Goal: Task Accomplishment & Management: Use online tool/utility

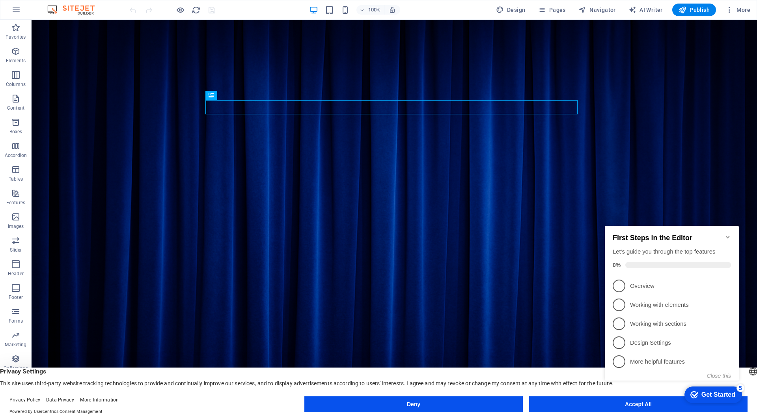
click at [723, 234] on h2 "First Steps in the Editor" at bounding box center [672, 238] width 118 height 8
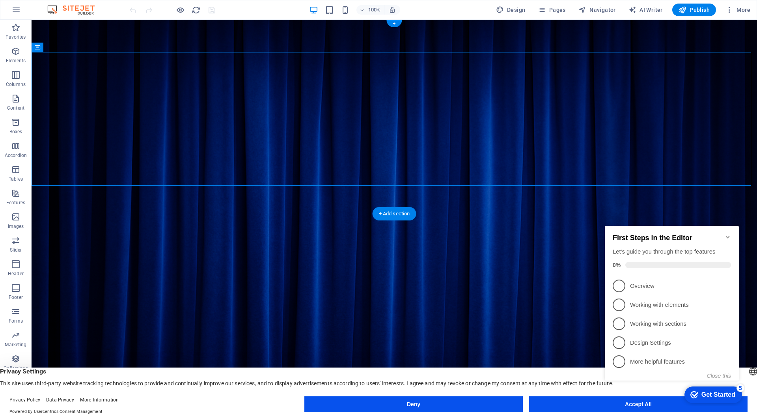
click at [345, 212] on figure at bounding box center [395, 214] width 726 height 388
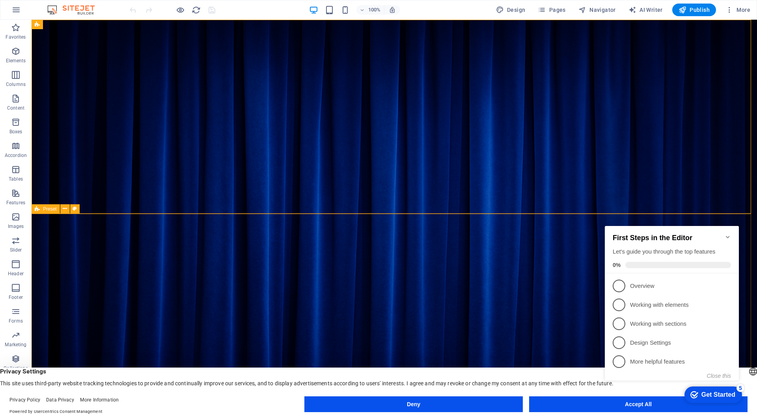
click at [47, 210] on span "Preset" at bounding box center [50, 209] width 14 height 5
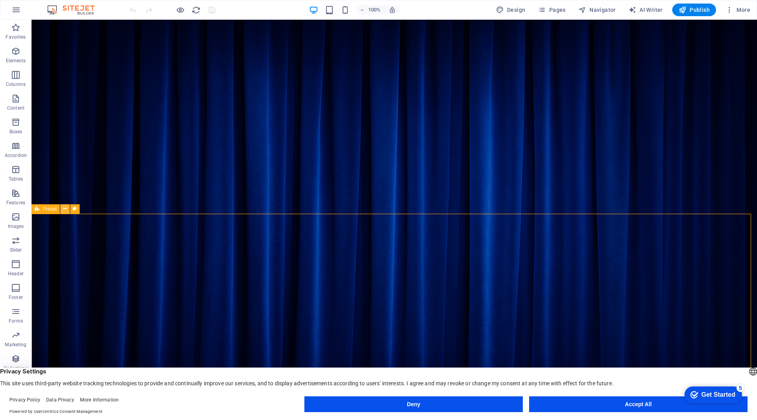
click at [65, 209] on icon at bounding box center [65, 209] width 4 height 8
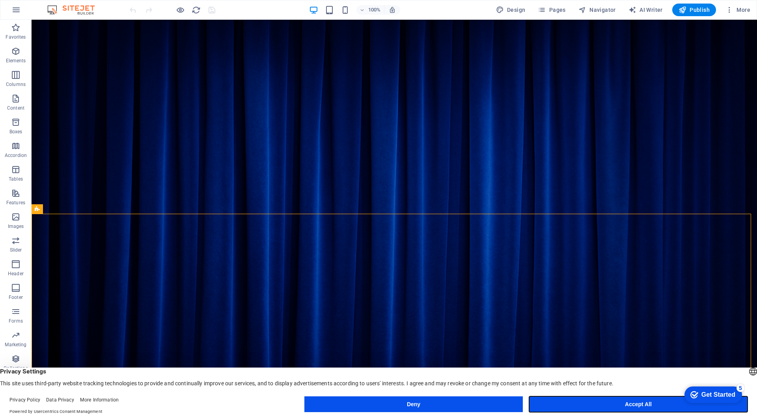
click at [598, 403] on button "Accept All" at bounding box center [638, 404] width 218 height 16
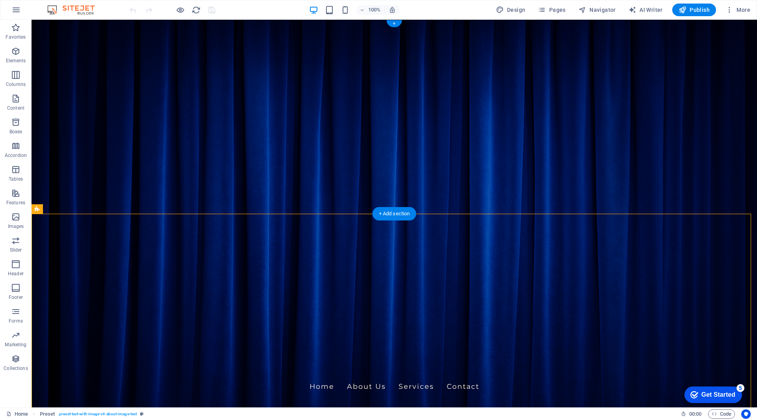
click at [583, 206] on figure at bounding box center [395, 214] width 726 height 388
drag, startPoint x: 722, startPoint y: 162, endPoint x: 704, endPoint y: 196, distance: 38.1
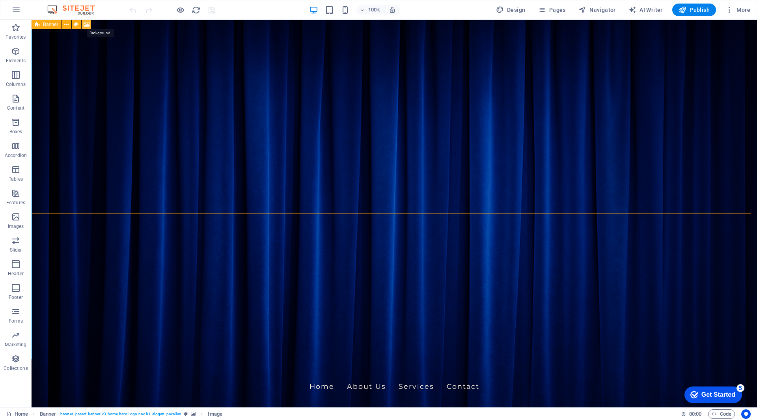
click at [87, 25] on icon at bounding box center [87, 25] width 6 height 8
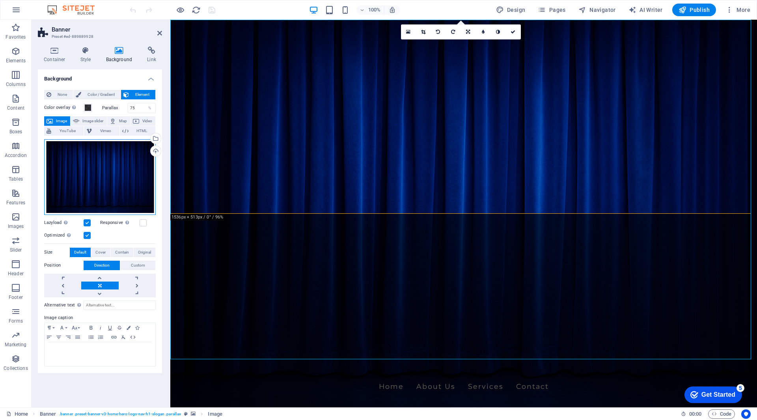
click at [103, 168] on div "Drag files here, click to choose files or select files from Files or our free s…" at bounding box center [100, 177] width 112 height 76
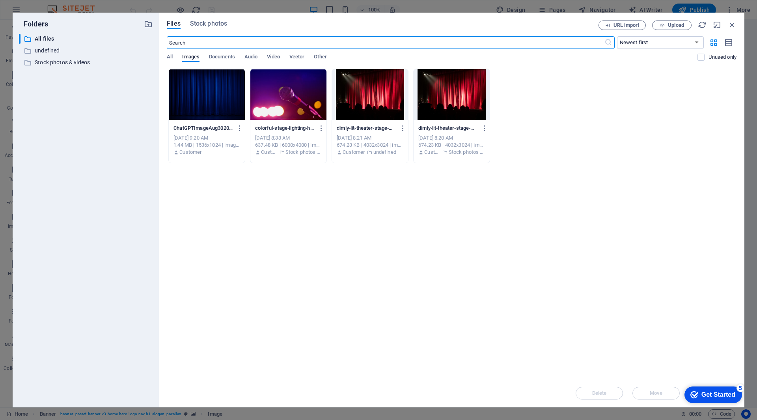
click at [229, 94] on div at bounding box center [207, 94] width 76 height 51
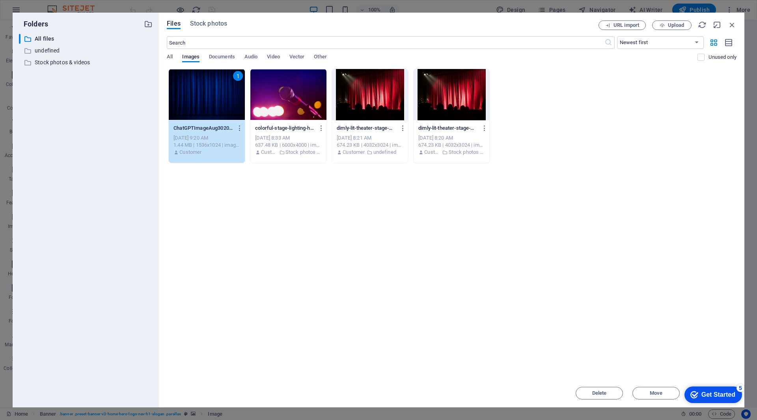
click at [714, 392] on div "Get Started" at bounding box center [718, 394] width 34 height 7
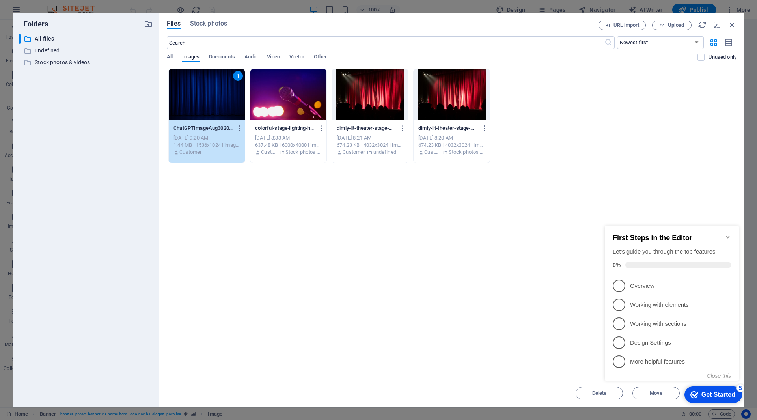
click at [546, 196] on div "Drop files here to upload them instantly 1 ChatGPTImageAug30202508_19_44AM-lFSf…" at bounding box center [452, 224] width 570 height 310
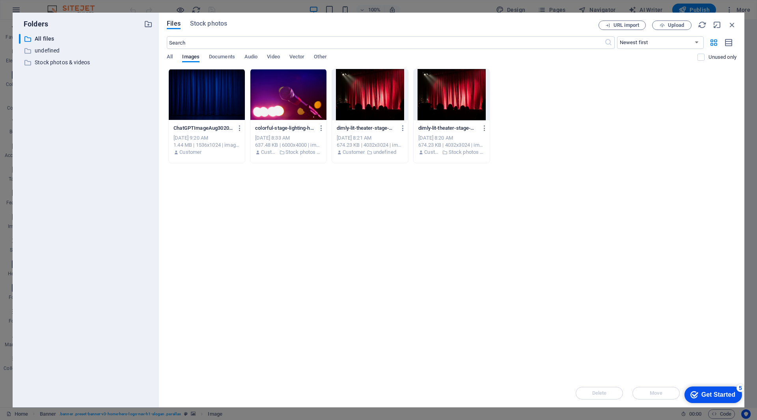
click at [198, 93] on div at bounding box center [207, 94] width 76 height 51
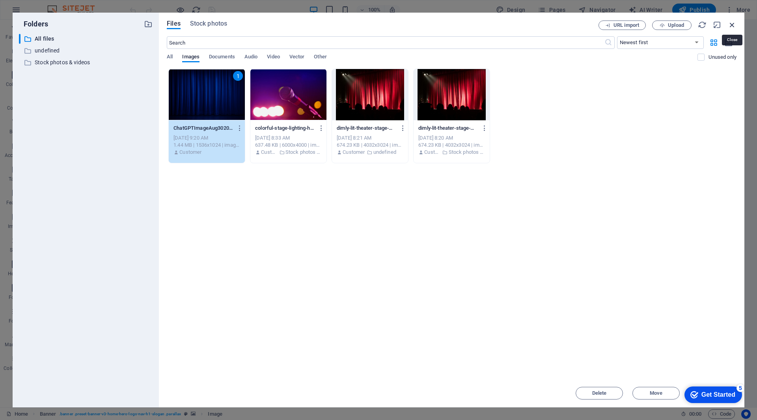
click at [733, 25] on icon "button" at bounding box center [732, 25] width 9 height 9
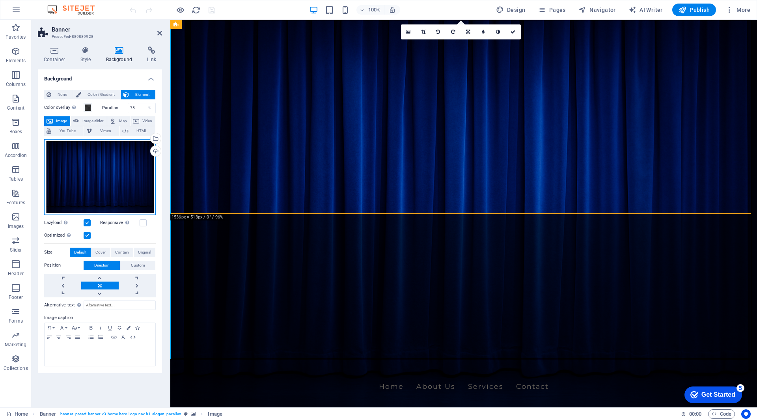
click at [118, 183] on div "Drag files here, click to choose files or select files from Files or our free s…" at bounding box center [100, 177] width 112 height 76
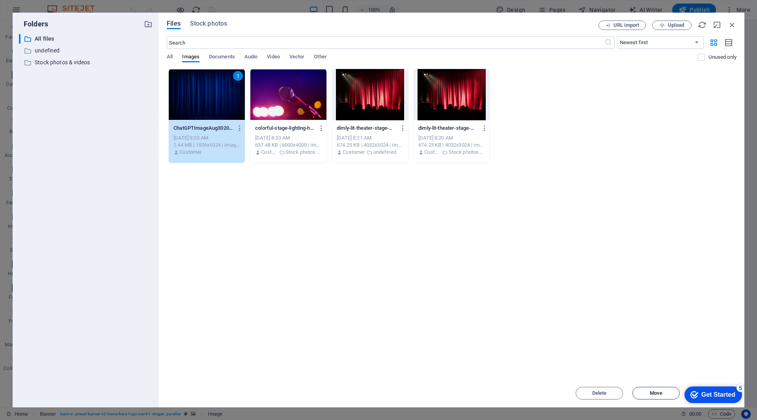
click at [657, 396] on button "Move" at bounding box center [655, 393] width 47 height 13
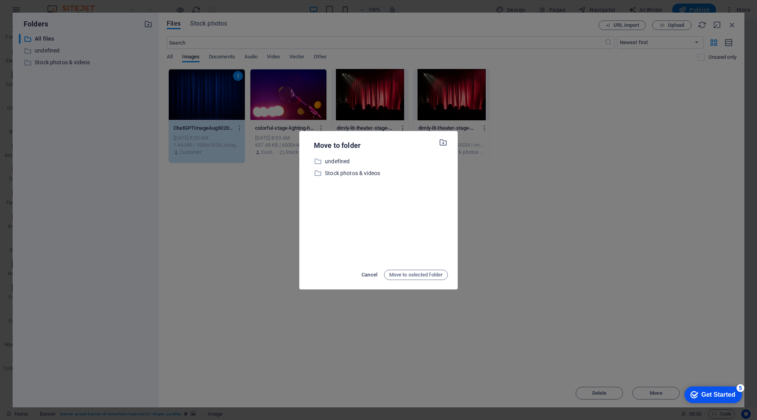
drag, startPoint x: 361, startPoint y: 275, endPoint x: 522, endPoint y: 318, distance: 166.5
click at [362, 274] on span "Cancel" at bounding box center [370, 274] width 16 height 9
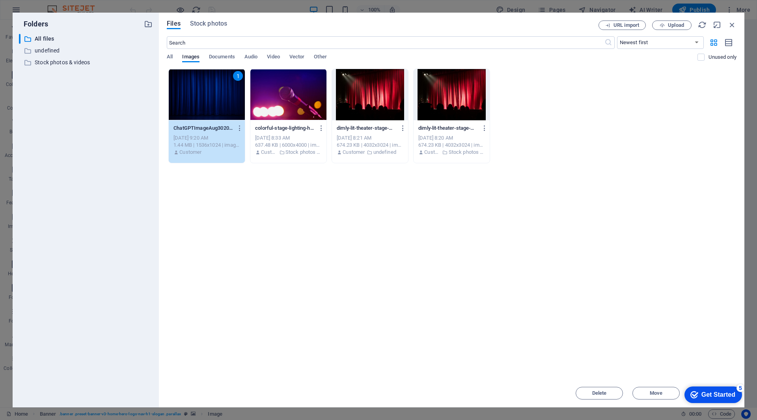
click at [723, 394] on div "Get Started" at bounding box center [718, 394] width 34 height 7
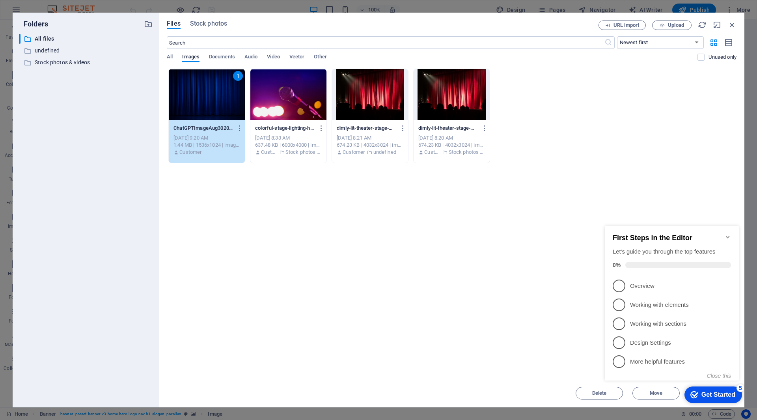
click at [702, 191] on div "Drop files here to upload them instantly 1 ChatGPTImageAug30202508_19_44AM-lFSf…" at bounding box center [452, 224] width 570 height 310
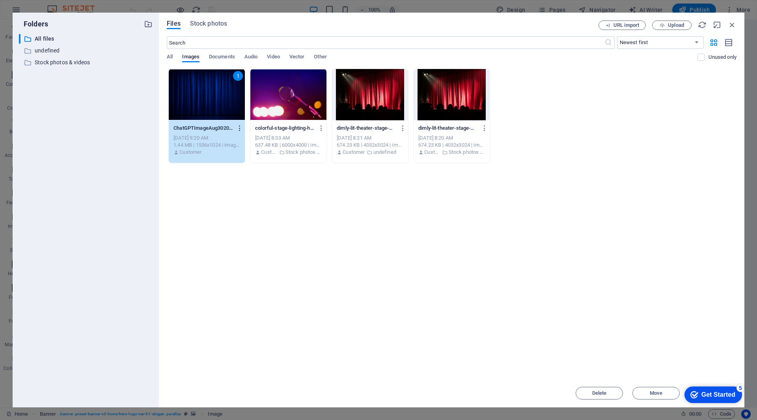
click at [239, 130] on icon "button" at bounding box center [239, 128] width 7 height 7
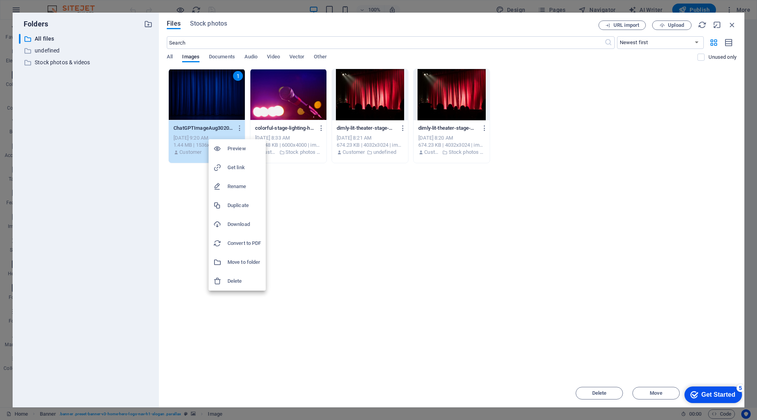
click at [650, 139] on div at bounding box center [378, 210] width 757 height 420
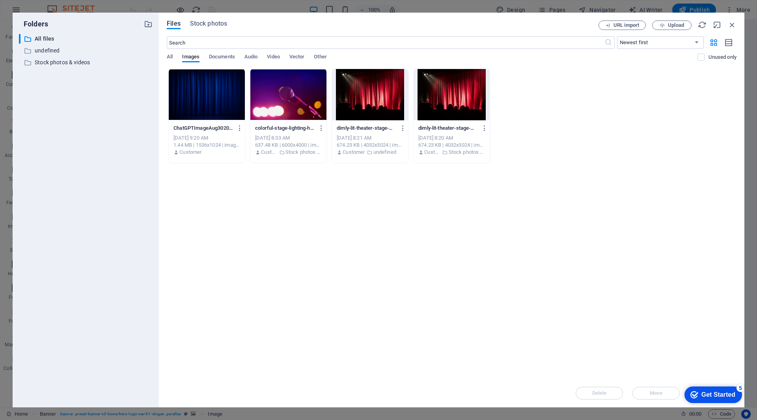
click at [224, 84] on div at bounding box center [207, 94] width 76 height 51
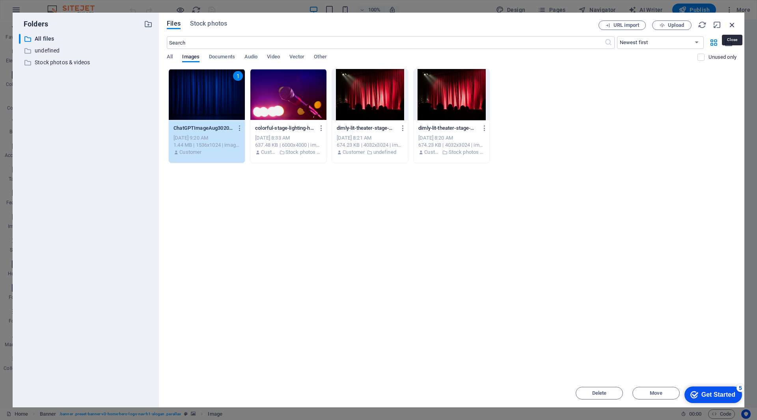
click at [734, 24] on icon "button" at bounding box center [732, 25] width 9 height 9
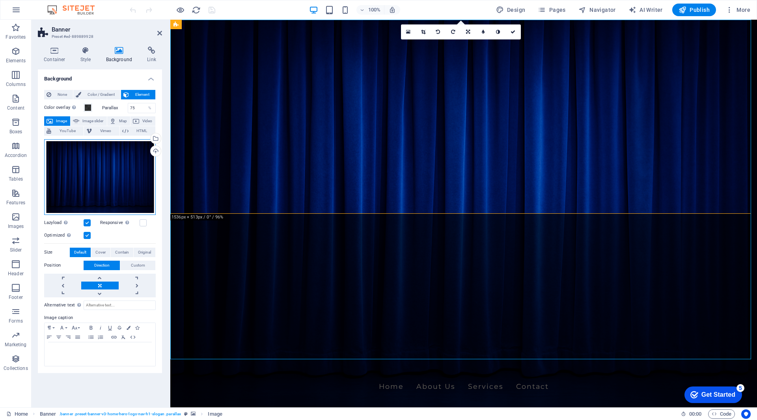
click at [109, 179] on div "Drag files here, click to choose files or select files from Files or our free s…" at bounding box center [100, 177] width 112 height 76
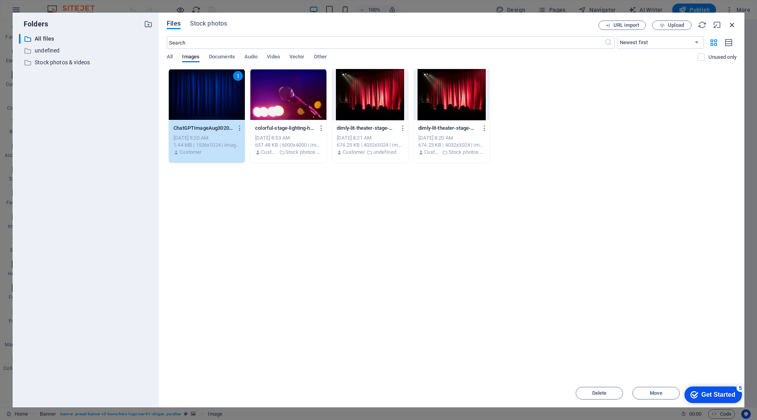
click at [735, 27] on icon "button" at bounding box center [732, 25] width 9 height 9
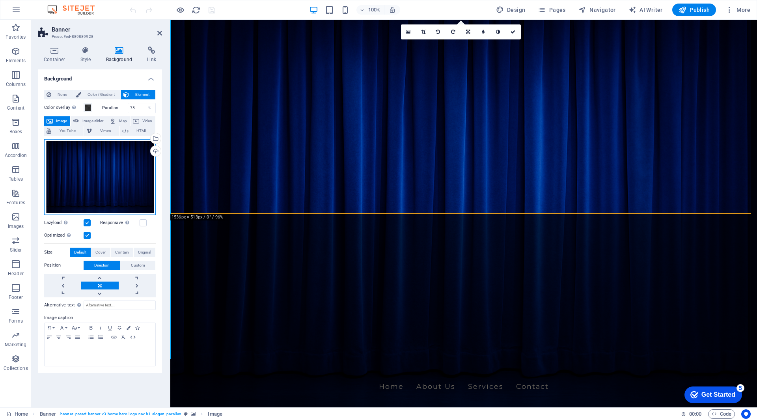
click at [101, 166] on div "Drag files here, click to choose files or select files from Files or our free s…" at bounding box center [100, 177] width 112 height 76
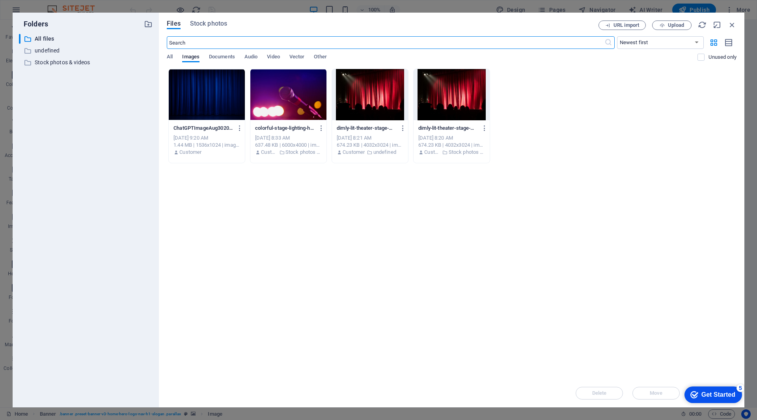
click at [200, 101] on div at bounding box center [207, 94] width 76 height 51
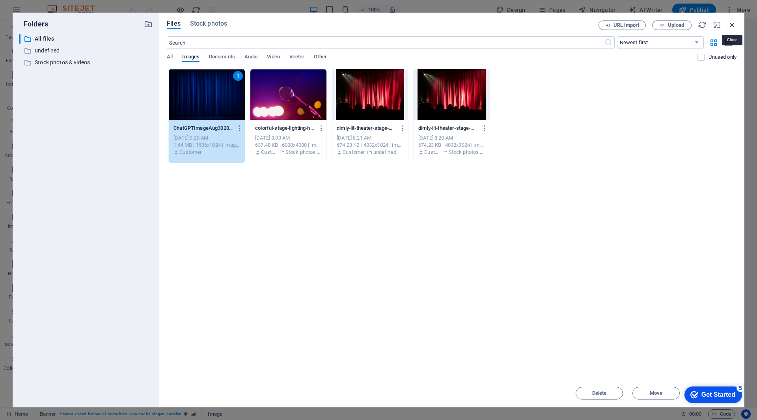
drag, startPoint x: 731, startPoint y: 26, endPoint x: 561, endPoint y: 6, distance: 171.5
click at [731, 26] on icon "button" at bounding box center [732, 25] width 9 height 9
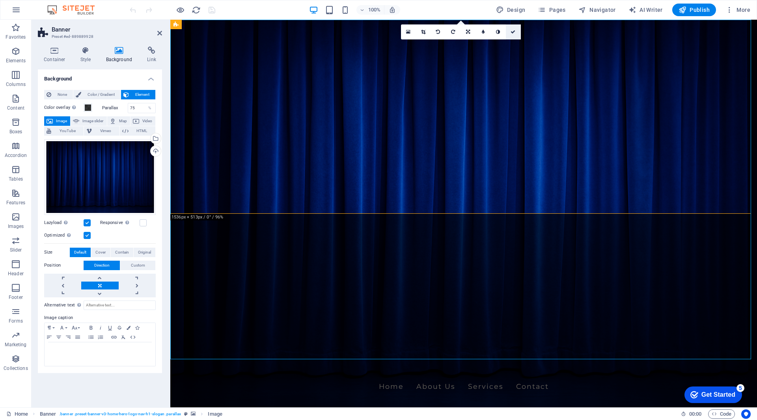
click at [512, 34] on icon at bounding box center [513, 32] width 5 height 5
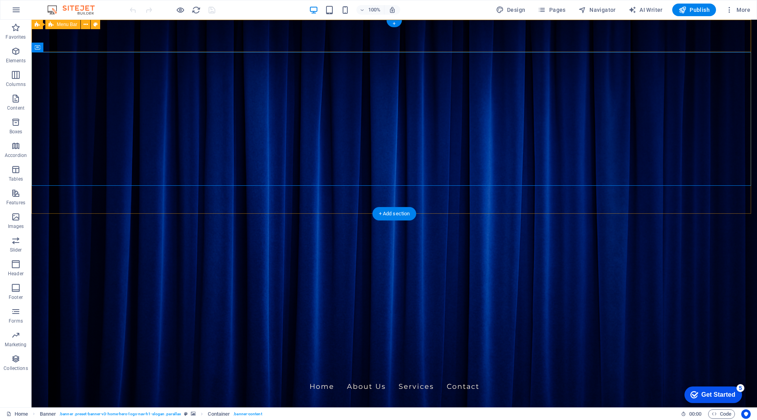
click at [129, 359] on div "[DOMAIN_NAME](edy) Home About Us Services Contact" at bounding box center [395, 380] width 726 height 43
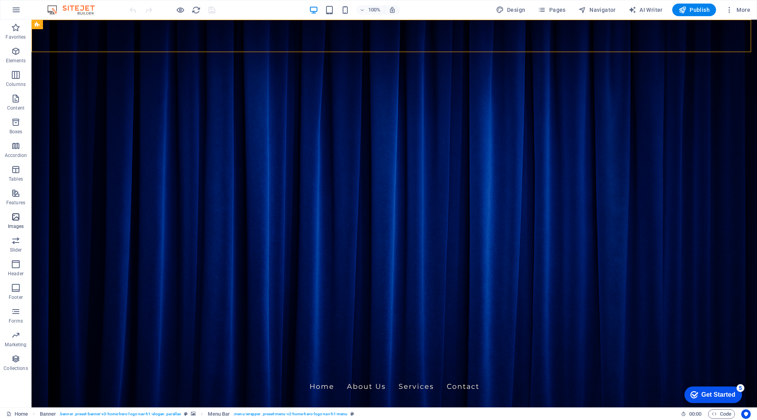
click at [14, 216] on icon "button" at bounding box center [15, 216] width 9 height 9
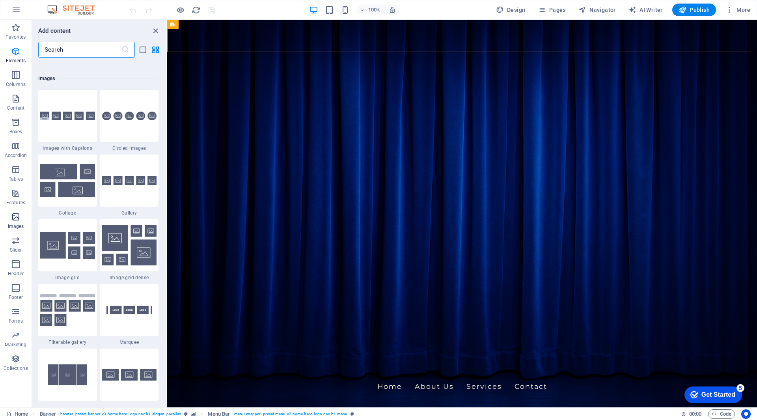
scroll to position [3998, 0]
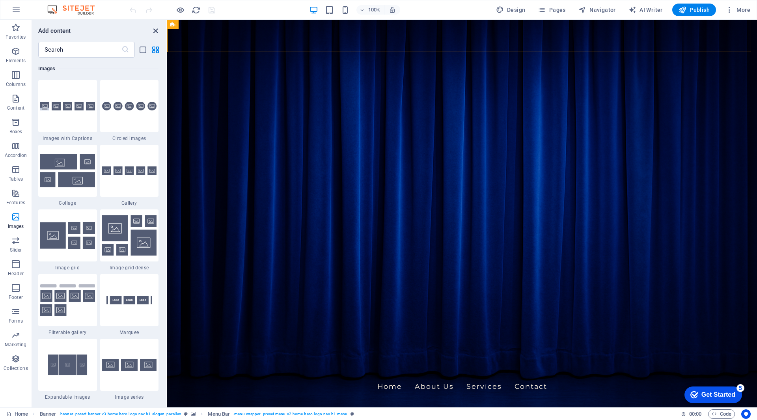
click at [156, 32] on icon "close panel" at bounding box center [155, 30] width 9 height 9
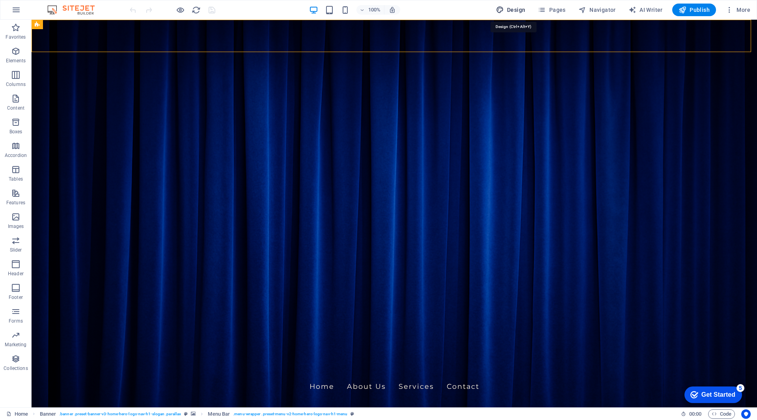
click at [520, 10] on span "Design" at bounding box center [511, 10] width 30 height 8
select select "px"
select select "200"
select select "px"
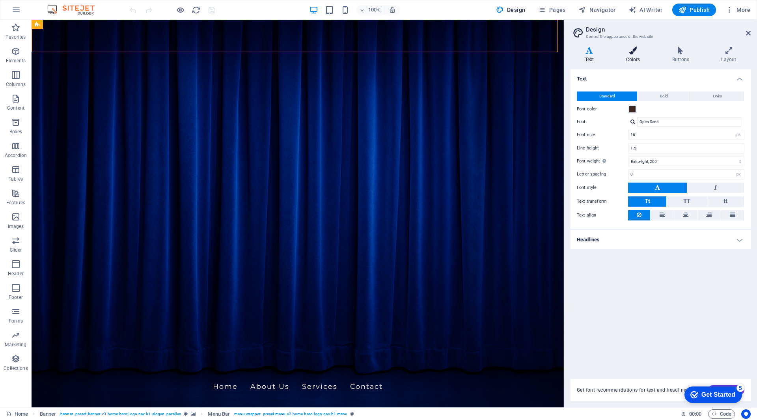
click at [631, 55] on h4 "Colors" at bounding box center [635, 55] width 46 height 17
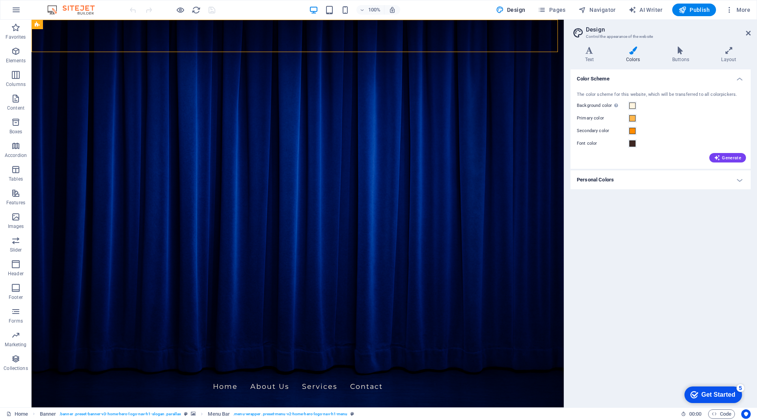
click at [741, 183] on h4 "Personal Colors" at bounding box center [661, 179] width 180 height 19
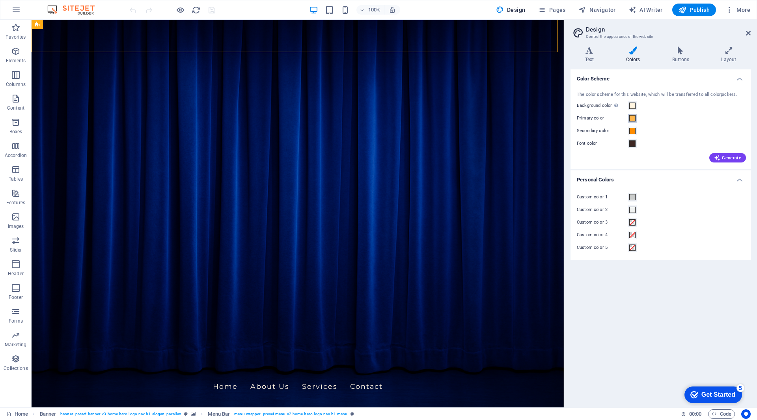
click at [634, 118] on span at bounding box center [632, 118] width 6 height 6
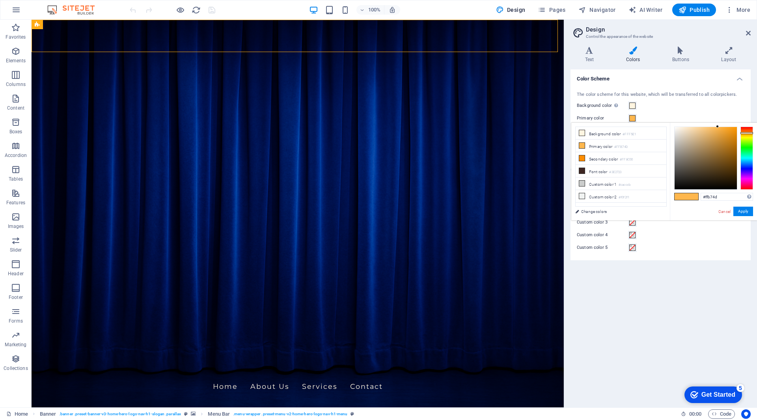
type input "#f4efe7"
click at [677, 129] on div at bounding box center [706, 158] width 62 height 62
click at [744, 212] on button "Apply" at bounding box center [743, 211] width 20 height 9
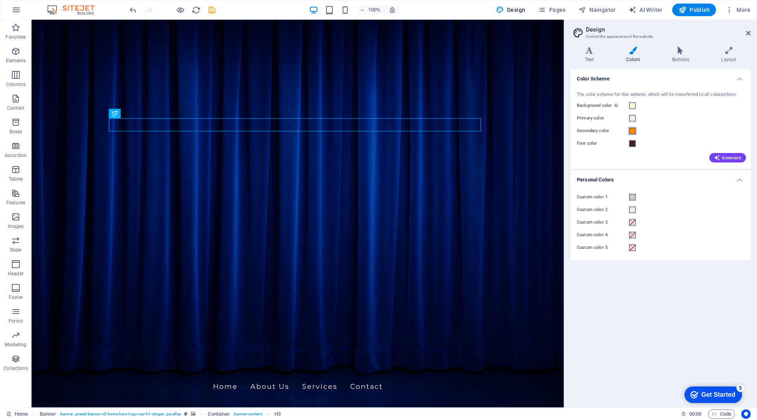
click at [628, 132] on button "Secondary color" at bounding box center [632, 131] width 9 height 9
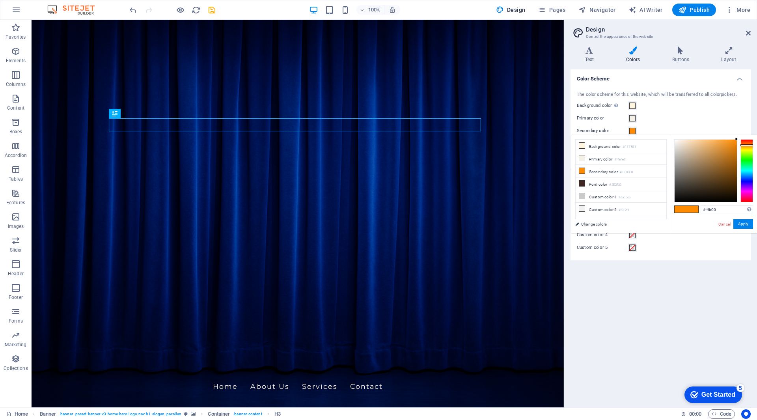
click at [745, 149] on div at bounding box center [746, 170] width 13 height 63
type input "#f7f7ef"
click at [676, 141] on div at bounding box center [706, 171] width 62 height 62
click at [660, 125] on div "The color scheme for this website, which will be transferred to all colorpicker…" at bounding box center [660, 127] width 183 height 86
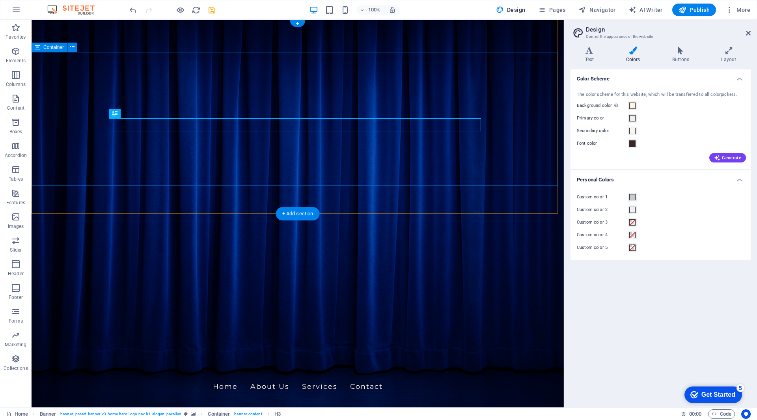
click at [539, 197] on figure at bounding box center [298, 214] width 532 height 388
click at [634, 144] on span at bounding box center [632, 143] width 6 height 6
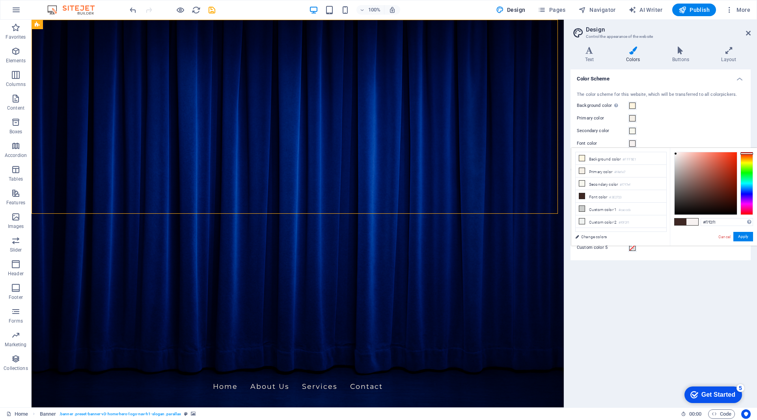
type input "#faf6f6"
drag, startPoint x: 702, startPoint y: 199, endPoint x: 675, endPoint y: 153, distance: 53.0
click at [675, 153] on div at bounding box center [675, 152] width 3 height 3
click at [741, 236] on button "Apply" at bounding box center [743, 236] width 20 height 9
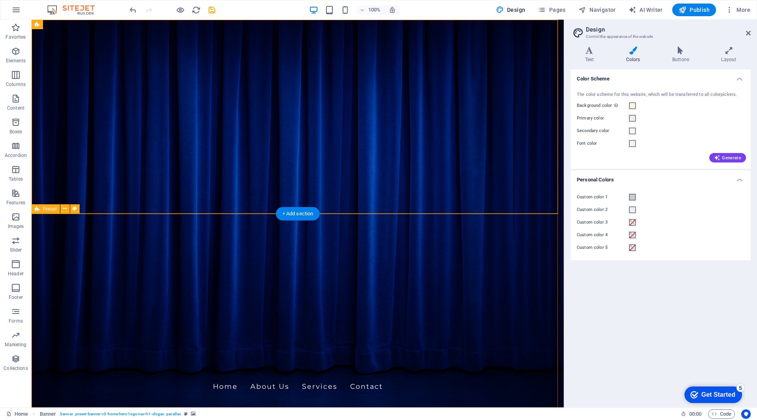
click at [111, 193] on figure at bounding box center [298, 214] width 532 height 388
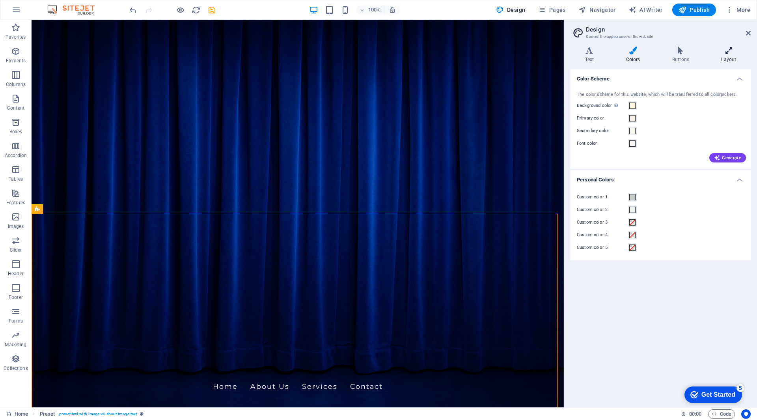
click at [727, 52] on icon at bounding box center [729, 51] width 44 height 8
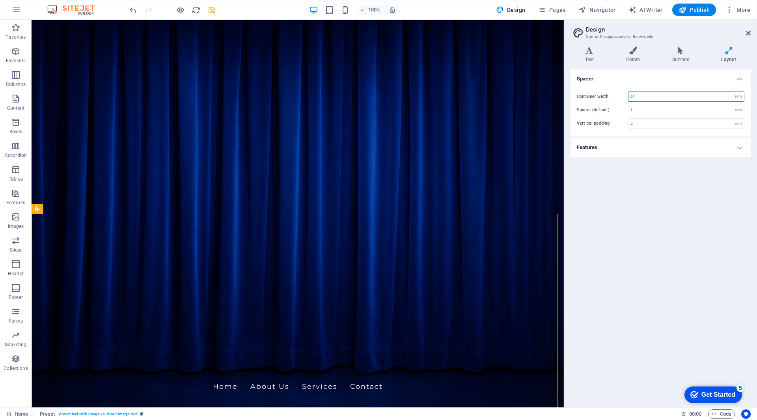
click at [670, 97] on input "61" at bounding box center [687, 96] width 116 height 9
click at [740, 148] on h4 "Features" at bounding box center [661, 147] width 180 height 19
click at [657, 98] on input "61" at bounding box center [687, 96] width 116 height 9
drag, startPoint x: 652, startPoint y: 98, endPoint x: 627, endPoint y: 98, distance: 24.8
click at [627, 98] on div "Container width 61 rem px" at bounding box center [661, 96] width 168 height 10
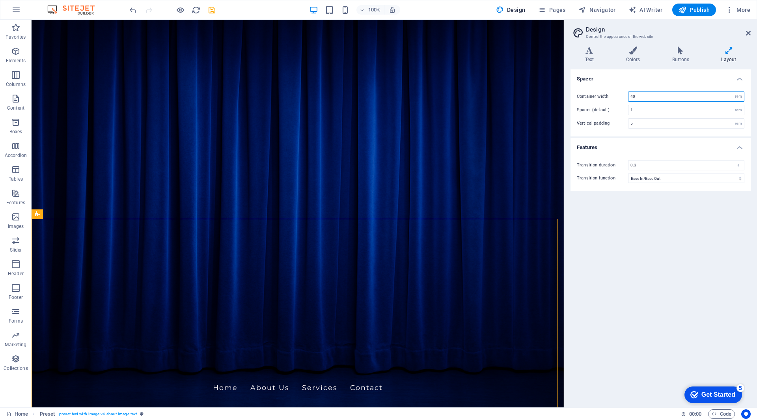
click at [644, 97] on input "40" at bounding box center [687, 96] width 116 height 9
drag, startPoint x: 638, startPoint y: 94, endPoint x: 621, endPoint y: 95, distance: 17.8
click at [621, 95] on div "Container width 40 rem px" at bounding box center [661, 96] width 168 height 10
type input "61"
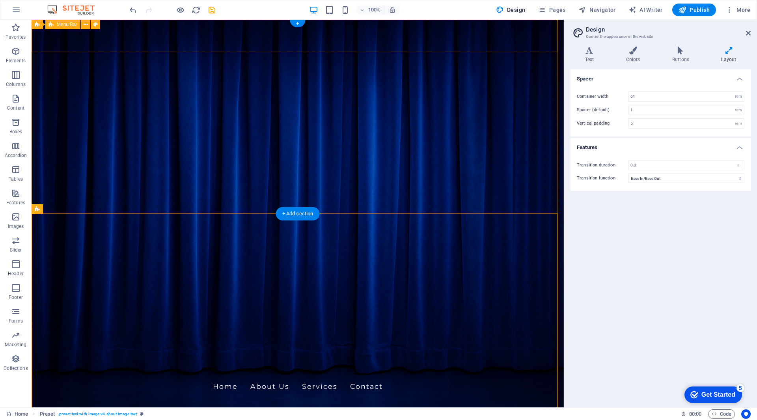
click at [231, 359] on div "[DOMAIN_NAME](edy) Home About Us Services Contact" at bounding box center [298, 380] width 532 height 43
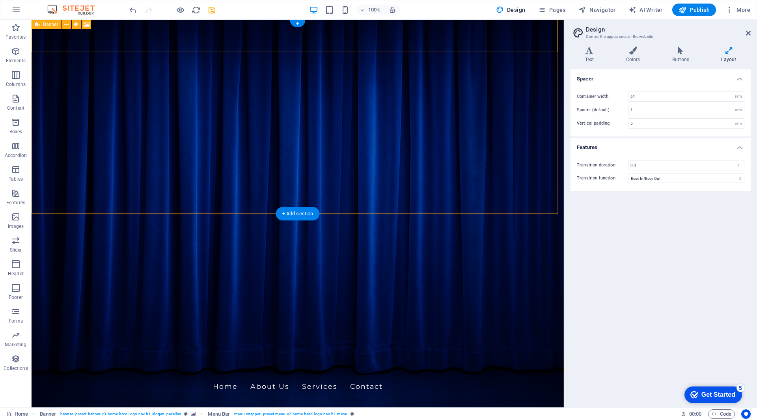
click at [39, 209] on figure at bounding box center [298, 214] width 532 height 388
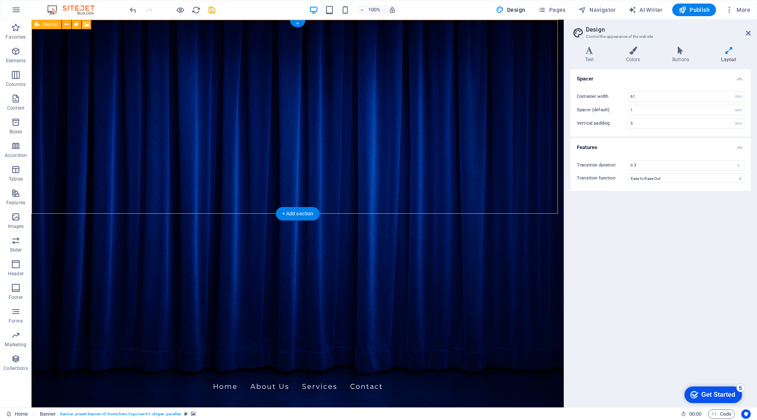
click at [44, 207] on figure at bounding box center [298, 214] width 532 height 388
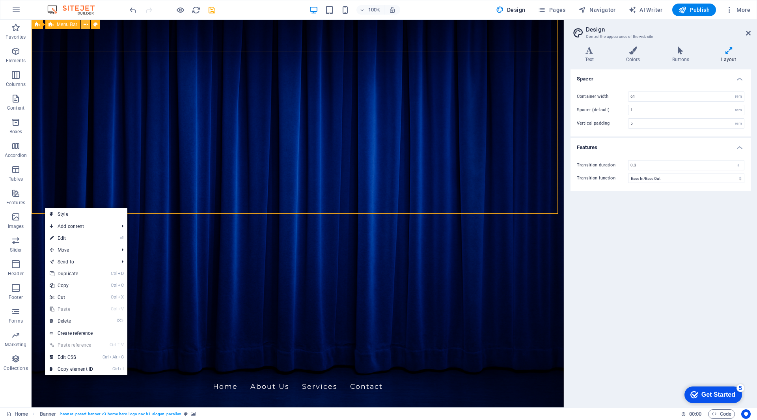
click at [84, 25] on icon at bounding box center [86, 25] width 4 height 8
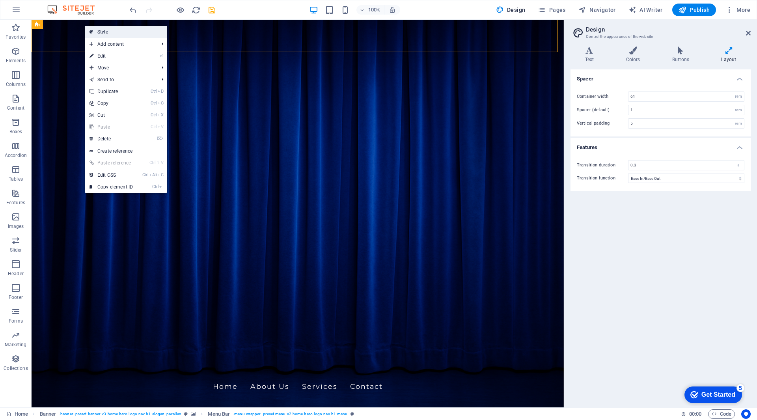
click at [125, 30] on link "Style" at bounding box center [126, 32] width 82 height 12
select select "rem"
select select "preset-menu-v2-home-hero-logo-nav-h1-menu"
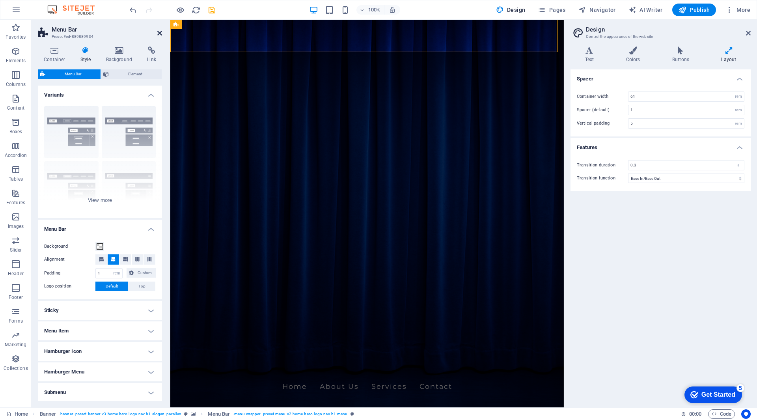
drag, startPoint x: 161, startPoint y: 32, endPoint x: 129, endPoint y: 12, distance: 37.4
click at [161, 32] on icon at bounding box center [159, 33] width 5 height 6
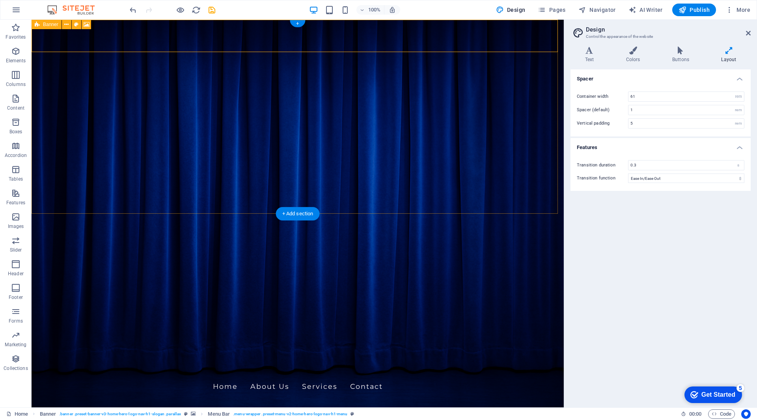
click at [42, 207] on figure at bounding box center [298, 214] width 532 height 388
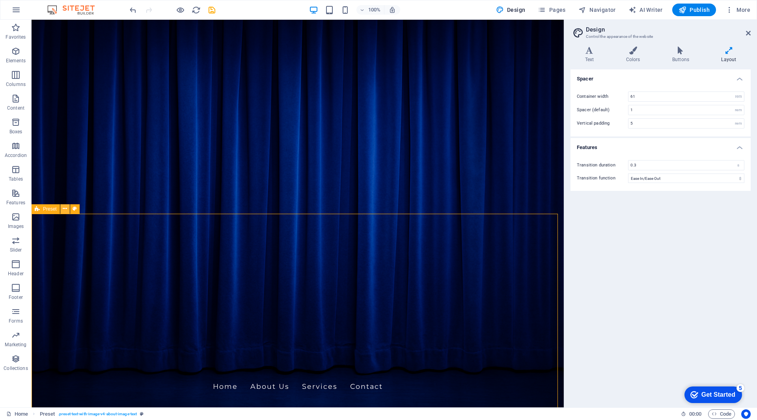
click at [65, 210] on icon at bounding box center [65, 209] width 4 height 8
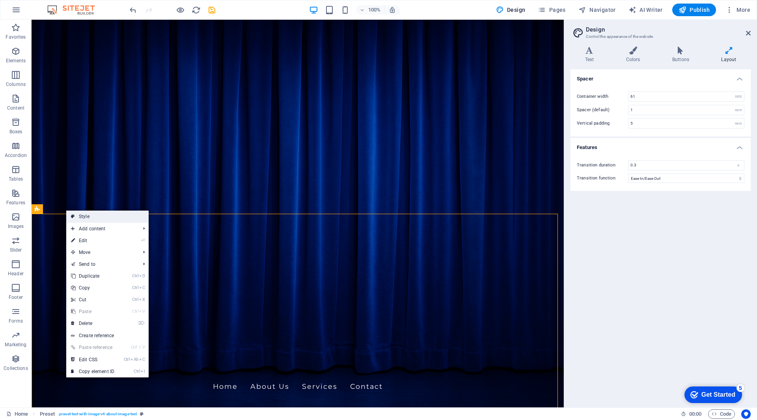
click at [88, 216] on link "Style" at bounding box center [107, 217] width 82 height 12
select select "rem"
select select "px"
select select "preset-text-with-image-v4-about-image-text"
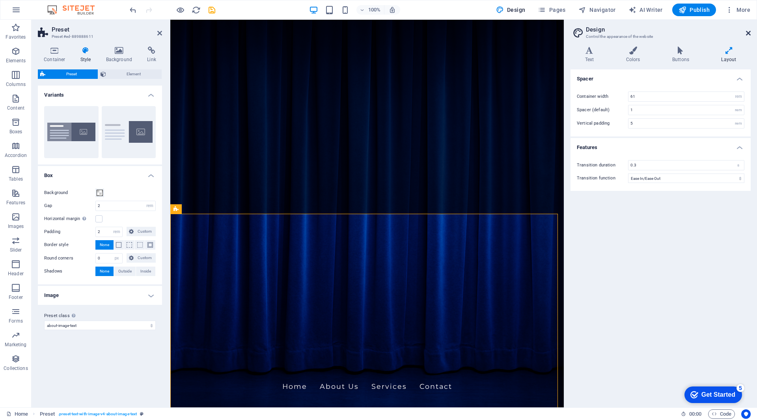
click at [746, 34] on header "Design Control the appearance of the website" at bounding box center [661, 30] width 179 height 21
drag, startPoint x: 749, startPoint y: 33, endPoint x: 579, endPoint y: 13, distance: 171.5
click at [749, 33] on icon at bounding box center [748, 33] width 5 height 6
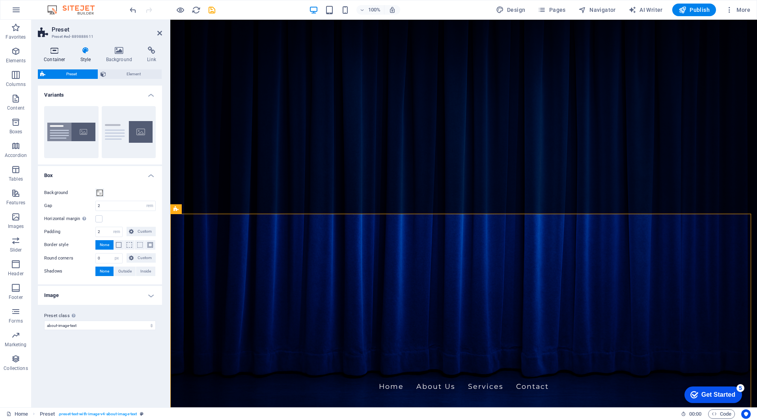
click at [56, 53] on icon at bounding box center [55, 51] width 34 height 8
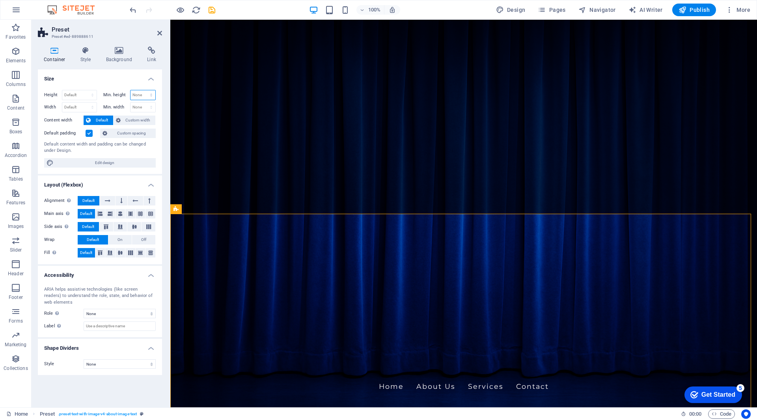
click at [153, 94] on select "None px rem % vh vw" at bounding box center [143, 94] width 25 height 9
select select "px"
click at [144, 90] on select "None px rem % vh vw" at bounding box center [143, 94] width 25 height 9
type input "6"
type input "30"
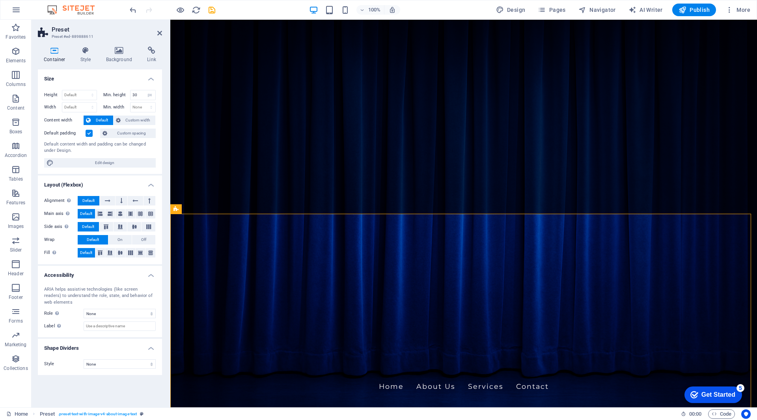
click at [120, 394] on div "Size Height Default px rem % vh vw Min. height 30 None px rem % vh vw Width Def…" at bounding box center [100, 235] width 124 height 332
click at [100, 77] on h4 "Size" at bounding box center [100, 76] width 124 height 14
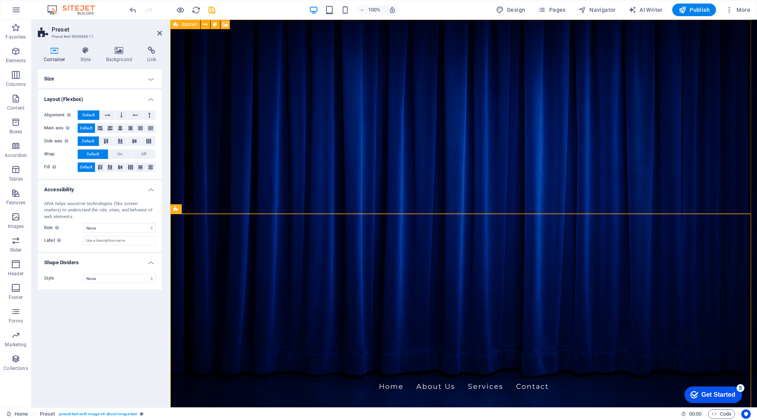
click at [275, 198] on figure at bounding box center [463, 214] width 587 height 388
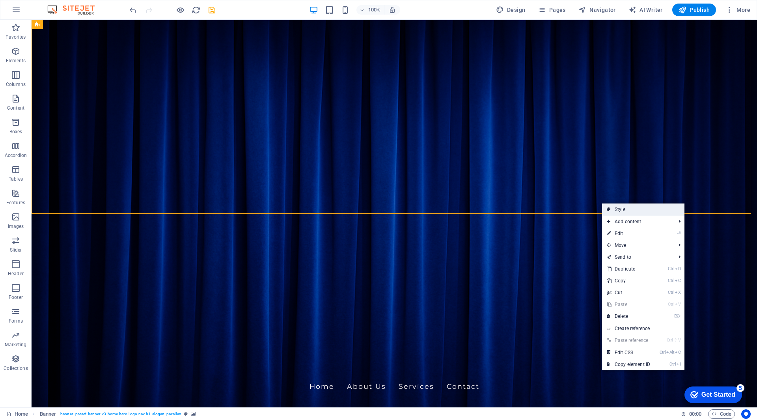
click at [628, 211] on link "Style" at bounding box center [643, 209] width 82 height 12
select select "preset-banner-v3-home-hero-logo-nav-h1-slogan"
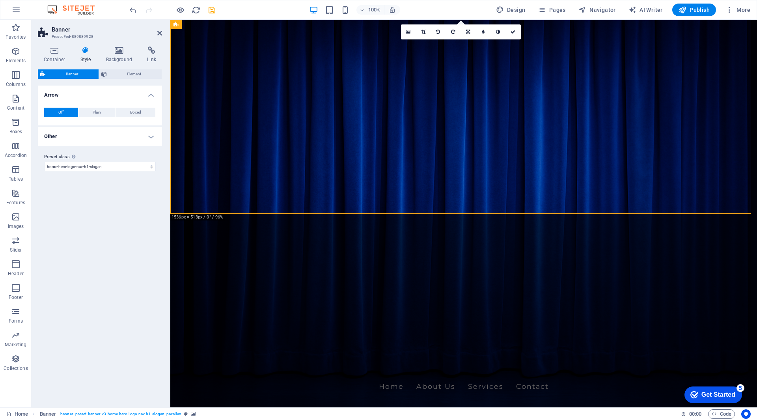
click at [152, 135] on h4 "Other" at bounding box center [100, 136] width 124 height 19
click at [134, 75] on span "Element" at bounding box center [134, 73] width 50 height 9
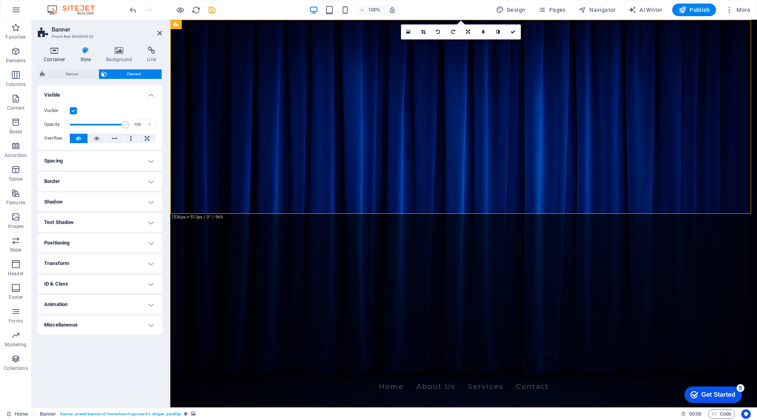
click at [56, 51] on icon at bounding box center [55, 51] width 34 height 8
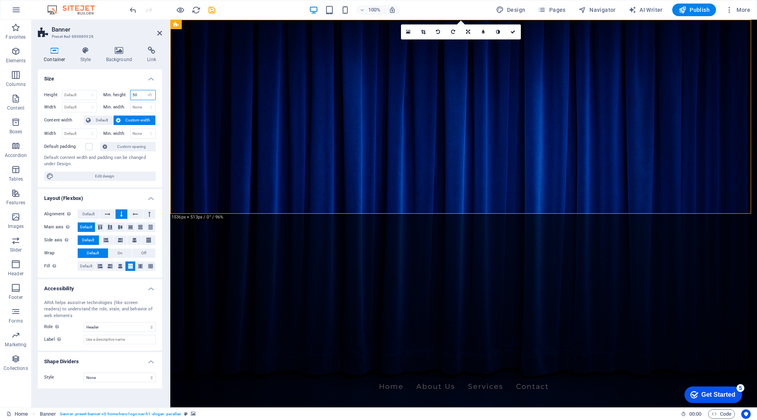
click at [140, 93] on input "50" at bounding box center [143, 94] width 25 height 9
drag, startPoint x: 139, startPoint y: 93, endPoint x: 121, endPoint y: 95, distance: 17.9
click at [121, 95] on div "Min. height 50 None px rem % vh vw" at bounding box center [129, 95] width 53 height 10
click at [152, 94] on select "None px rem % vh vw" at bounding box center [149, 94] width 11 height 9
select select "px"
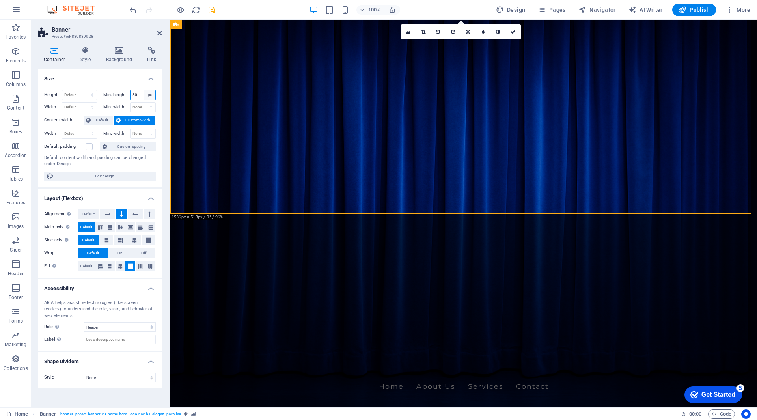
click at [144, 90] on select "None px rem % vh vw" at bounding box center [149, 94] width 11 height 9
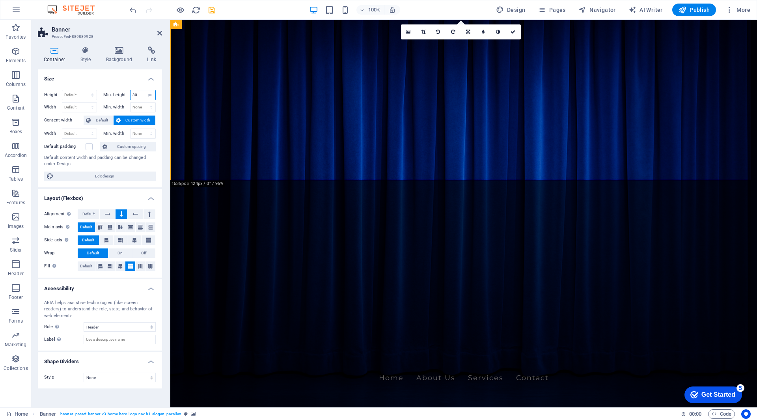
type input "30"
click at [112, 79] on h4 "Size" at bounding box center [100, 76] width 124 height 14
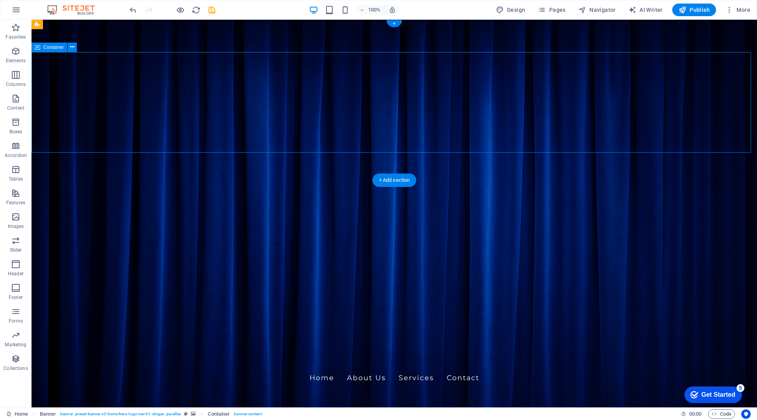
click at [247, 170] on figure at bounding box center [395, 214] width 726 height 388
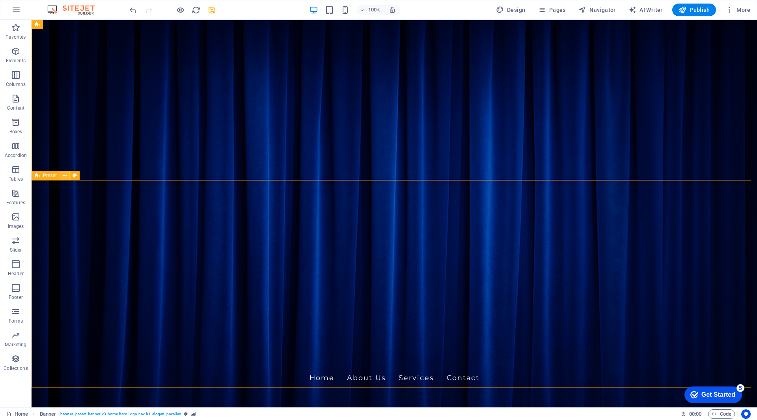
click at [64, 177] on icon at bounding box center [65, 176] width 4 height 8
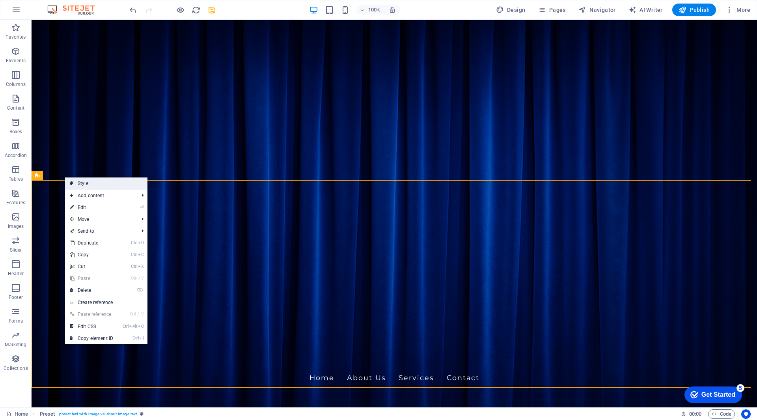
click at [83, 181] on link "Style" at bounding box center [106, 183] width 82 height 12
select select "rem"
select select "px"
select select "preset-text-with-image-v4-about-image-text"
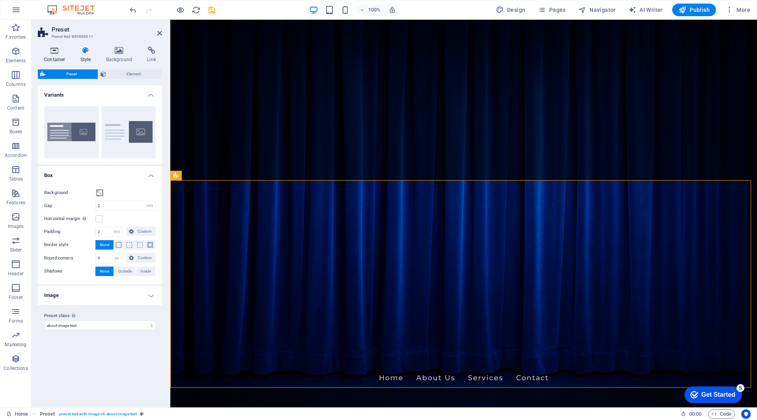
click at [56, 51] on icon at bounding box center [55, 51] width 34 height 8
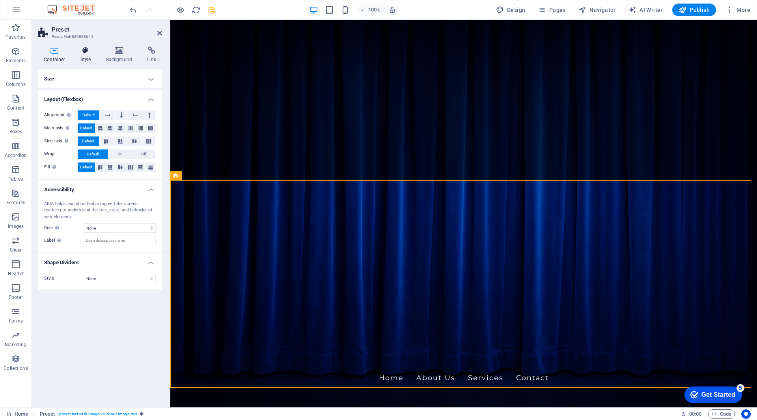
click at [90, 54] on h4 "Style" at bounding box center [88, 55] width 26 height 17
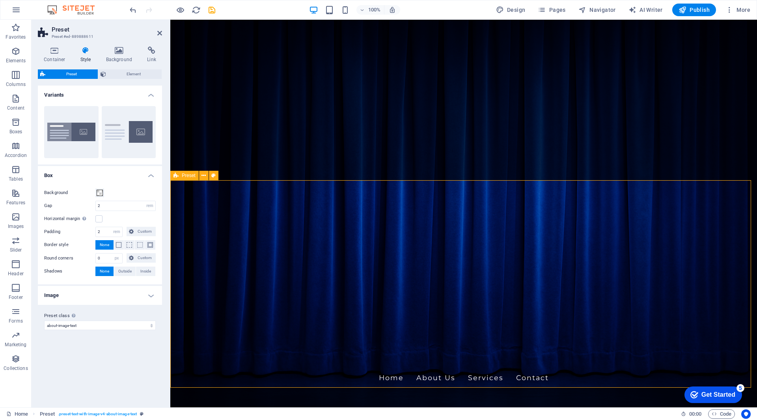
click at [178, 176] on icon at bounding box center [175, 175] width 5 height 9
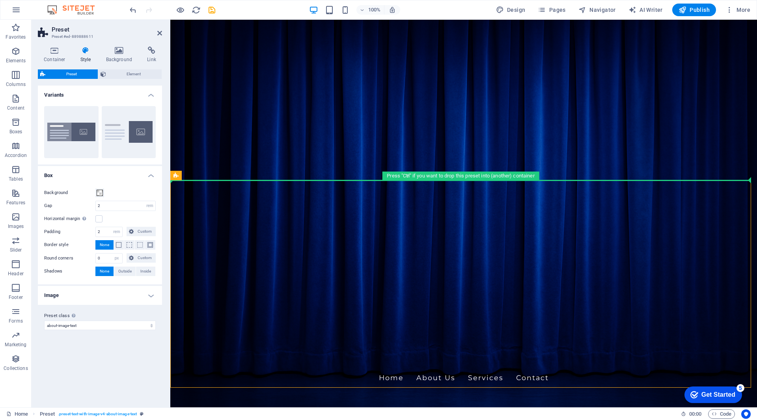
drag, startPoint x: 348, startPoint y: 196, endPoint x: 179, endPoint y: 167, distance: 171.3
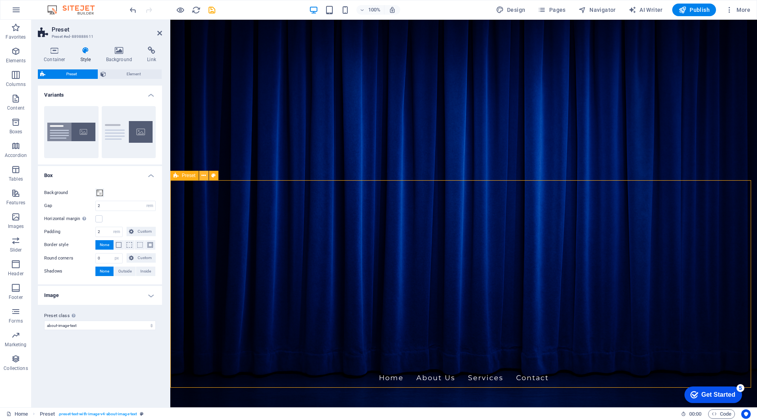
click at [205, 176] on icon at bounding box center [203, 176] width 4 height 8
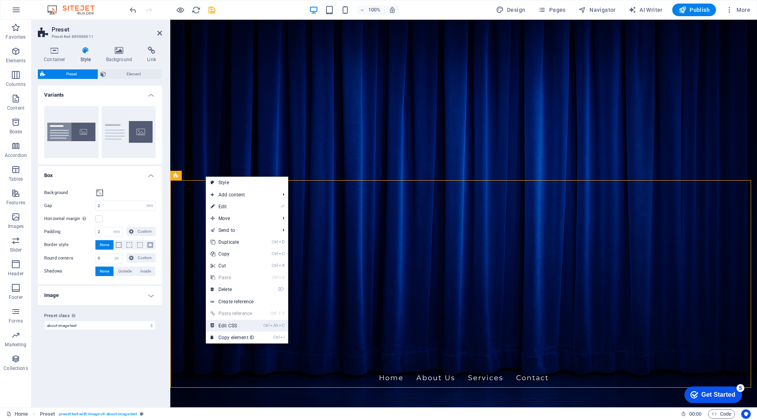
click at [247, 327] on link "Ctrl Alt C Edit CSS" at bounding box center [232, 326] width 53 height 12
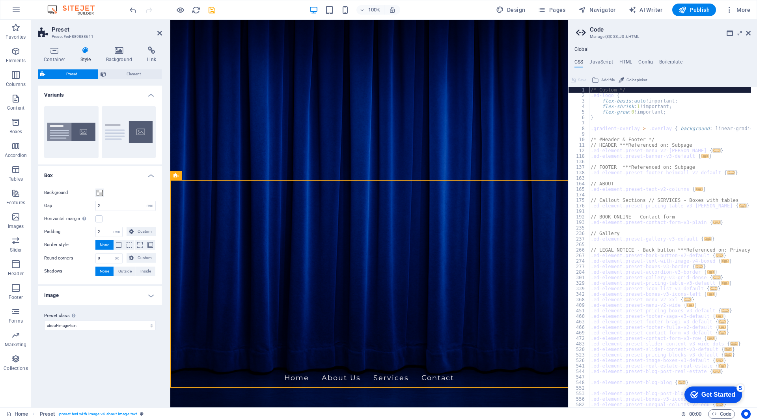
scroll to position [199, 0]
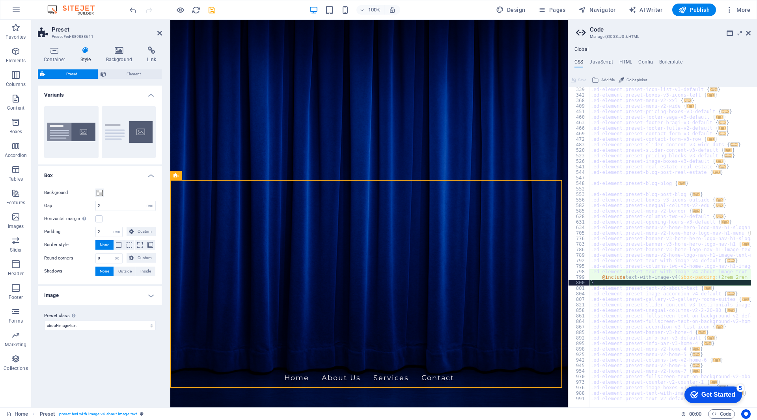
click at [613, 284] on div ".ed-element.preset-icon-list-v3-default { ... } .ed-element.preset-boxes-v3-ico…" at bounding box center [751, 249] width 325 height 325
click at [617, 278] on div ".ed-element.preset-icon-list-v3-default { ... } .ed-element.preset-boxes-v3-ico…" at bounding box center [751, 249] width 325 height 325
click at [640, 271] on div ".ed-element.preset-icon-list-v3-default { ... } .ed-element.preset-boxes-v3-ico…" at bounding box center [751, 249] width 325 height 325
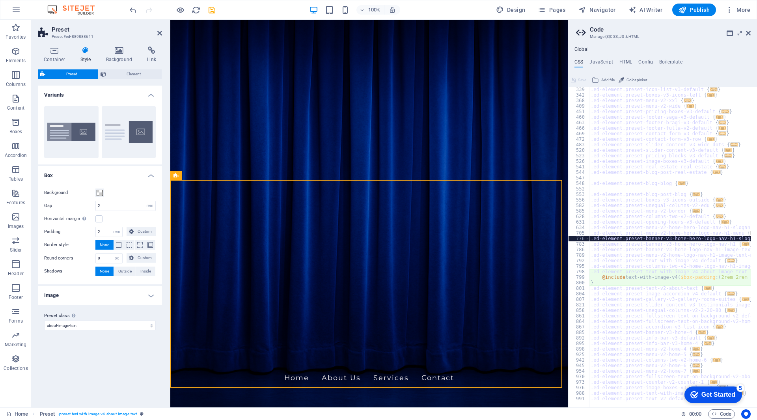
click at [596, 239] on div ".ed-element.preset-icon-list-v3-default { ... } .ed-element.preset-boxes-v3-ico…" at bounding box center [751, 249] width 325 height 325
type textarea ".ed-element.preset-banner-v3-home-hero-logo-nav-h1-slogan {"
click at [251, 169] on figure at bounding box center [368, 214] width 397 height 388
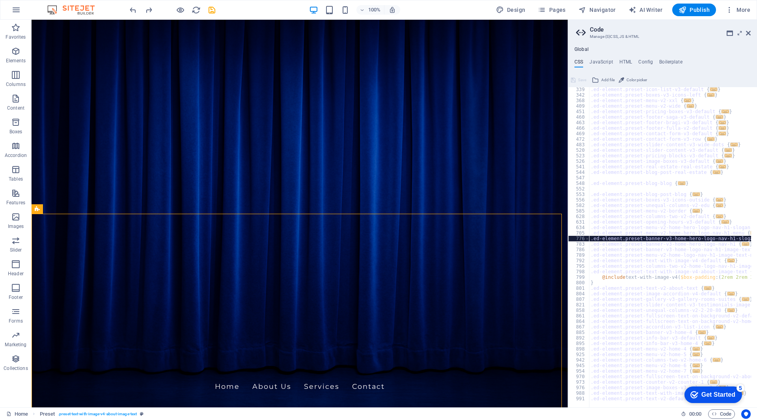
click at [752, 33] on aside "Code Manage (S)CSS, JS & HTML Global CSS JavaScript HTML Config Boilerplate .ed…" at bounding box center [662, 214] width 189 height 388
click at [749, 32] on icon at bounding box center [748, 33] width 5 height 6
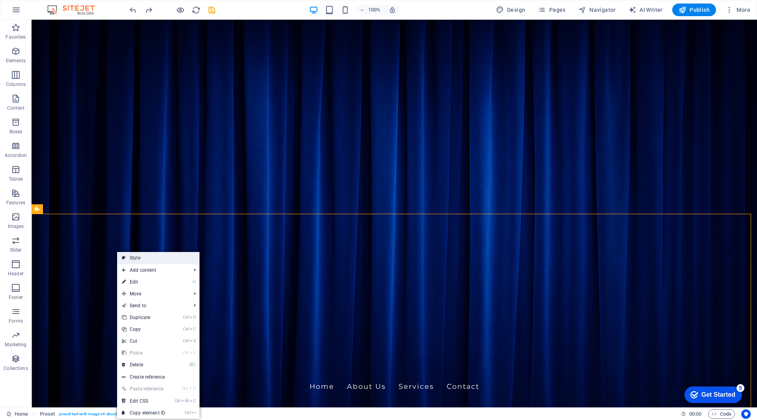
click at [132, 259] on link "Style" at bounding box center [158, 258] width 82 height 12
select select "rem"
select select "px"
select select "preset-text-with-image-v4-about-image-text"
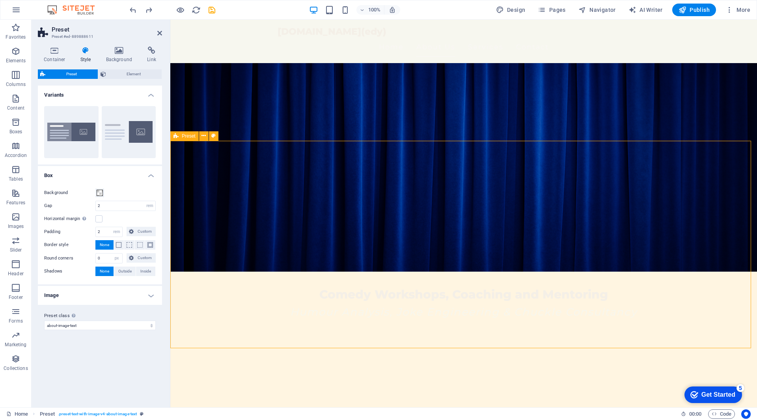
scroll to position [158, 0]
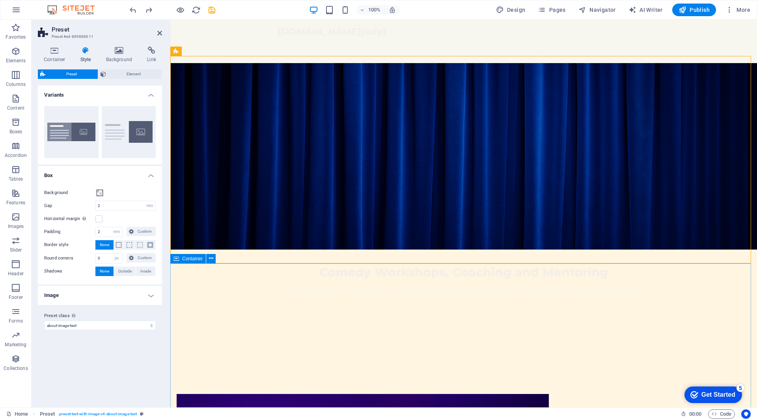
click at [191, 259] on span "Container" at bounding box center [192, 258] width 21 height 5
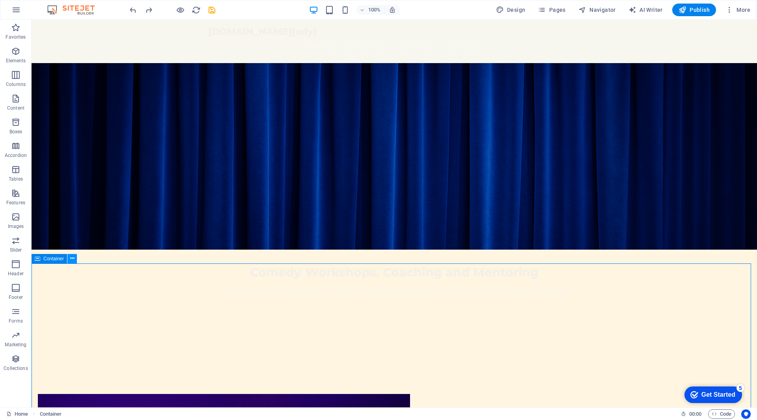
click at [73, 260] on icon at bounding box center [72, 258] width 4 height 8
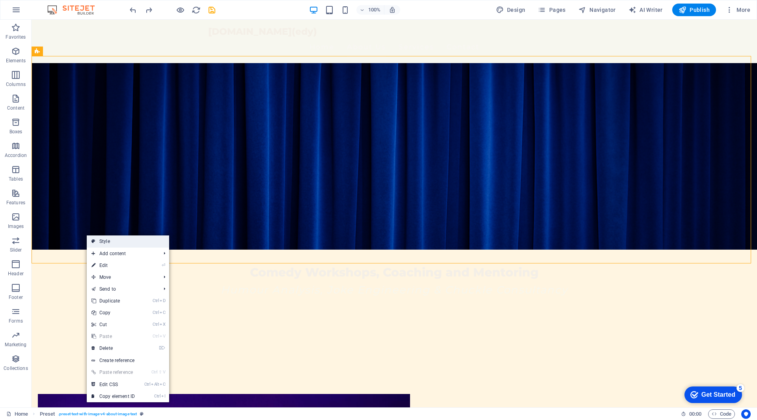
click at [99, 243] on link "Style" at bounding box center [128, 241] width 82 height 12
select select "rem"
select select "px"
select select "preset-text-with-image-v4-about-image-text"
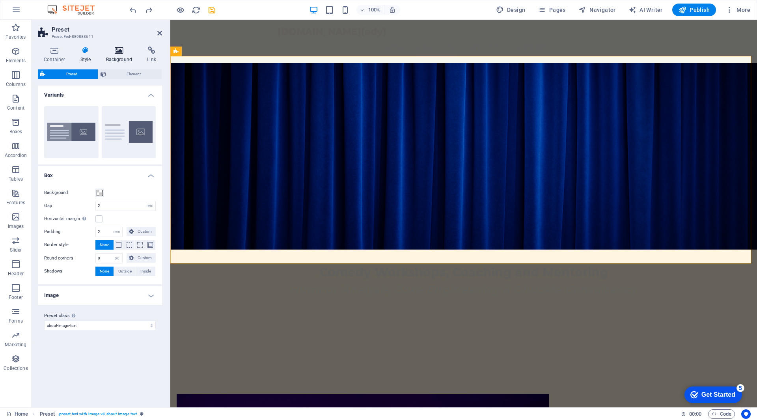
click at [119, 50] on icon at bounding box center [119, 51] width 38 height 8
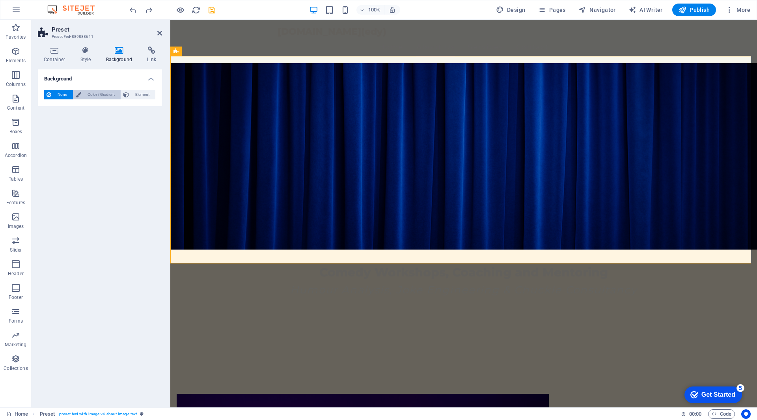
click at [103, 94] on span "Color / Gradient" at bounding box center [101, 94] width 35 height 9
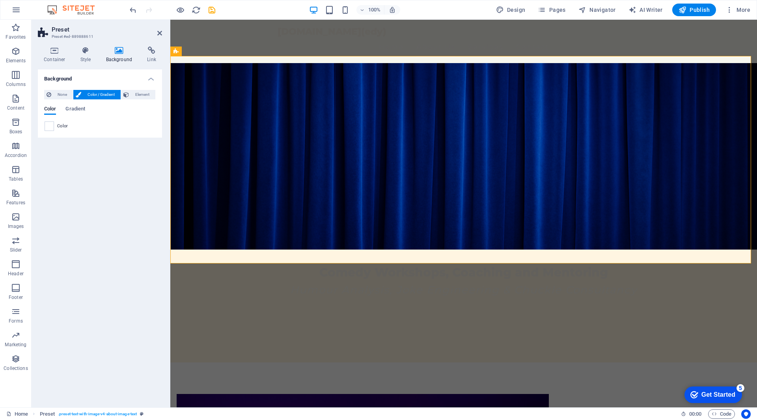
click at [51, 127] on span at bounding box center [49, 126] width 9 height 9
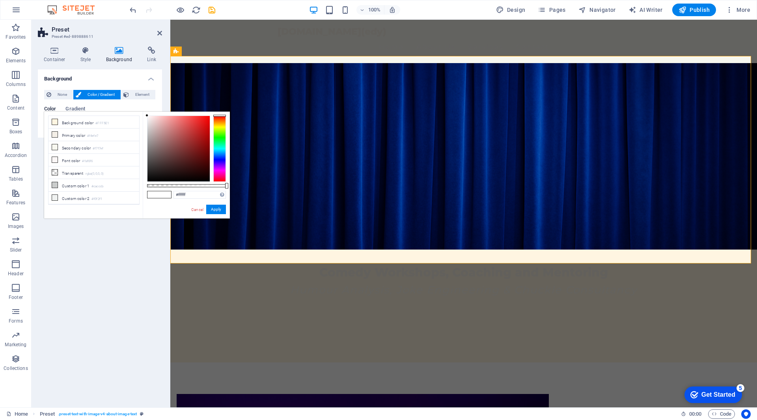
click at [215, 126] on div at bounding box center [219, 149] width 13 height 66
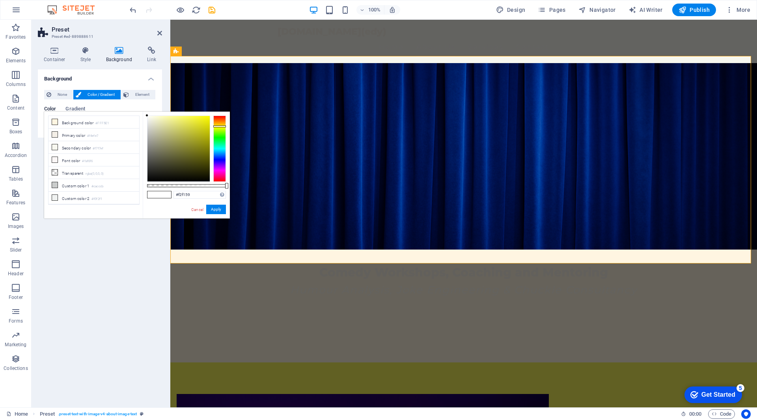
click at [187, 119] on div at bounding box center [178, 148] width 62 height 65
click at [171, 118] on div at bounding box center [178, 148] width 62 height 65
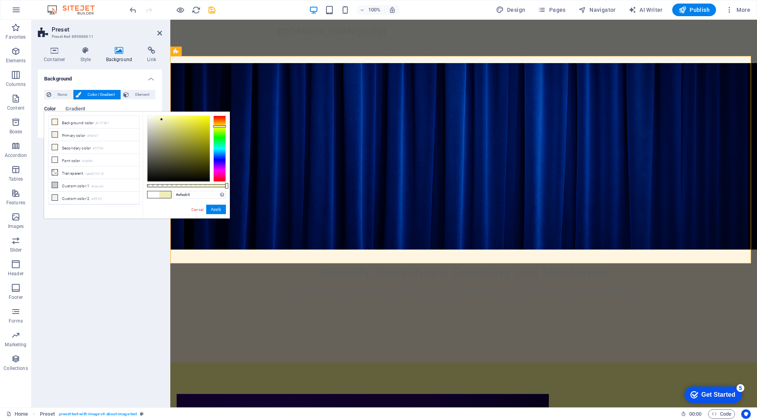
click at [161, 119] on div at bounding box center [178, 148] width 62 height 65
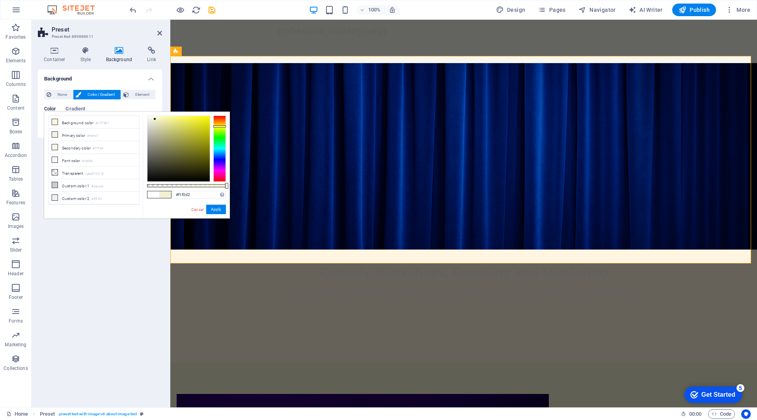
click at [155, 119] on div at bounding box center [178, 148] width 62 height 65
click at [157, 117] on div at bounding box center [178, 148] width 62 height 65
type input "#f5f5d8"
click at [155, 118] on div at bounding box center [178, 148] width 62 height 65
click at [131, 95] on button "Element" at bounding box center [138, 94] width 34 height 9
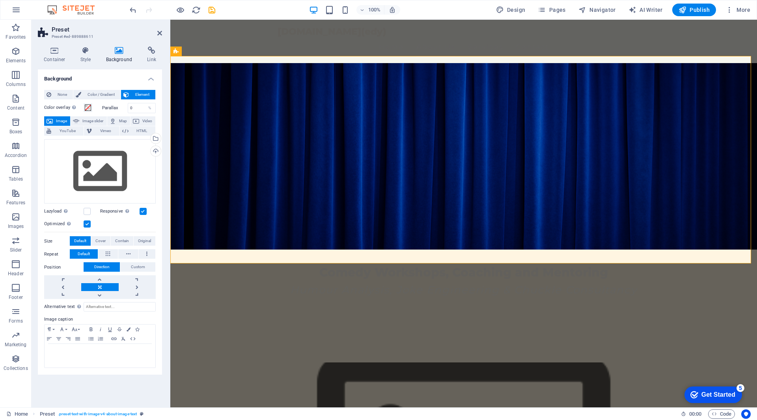
click at [109, 71] on h4 "Background" at bounding box center [100, 76] width 124 height 14
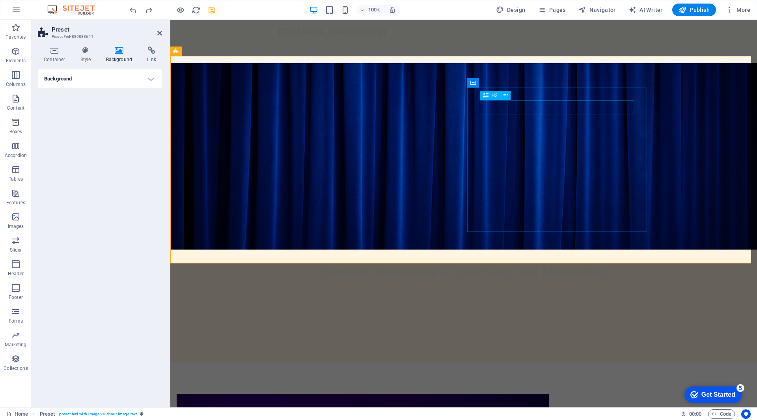
click at [508, 82] on icon at bounding box center [507, 82] width 4 height 8
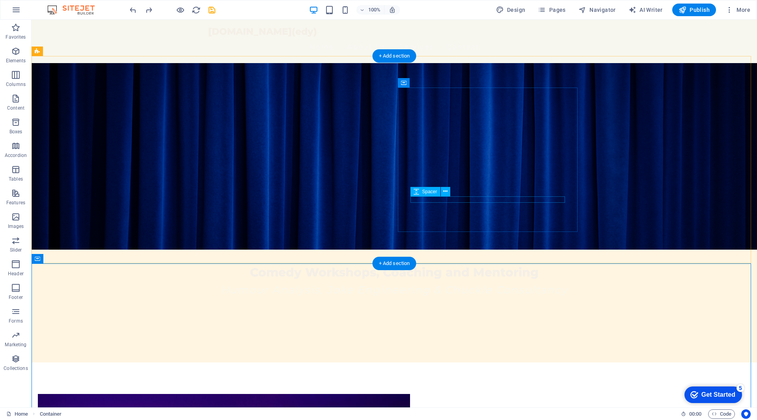
drag, startPoint x: 458, startPoint y: 198, endPoint x: 463, endPoint y: 198, distance: 4.7
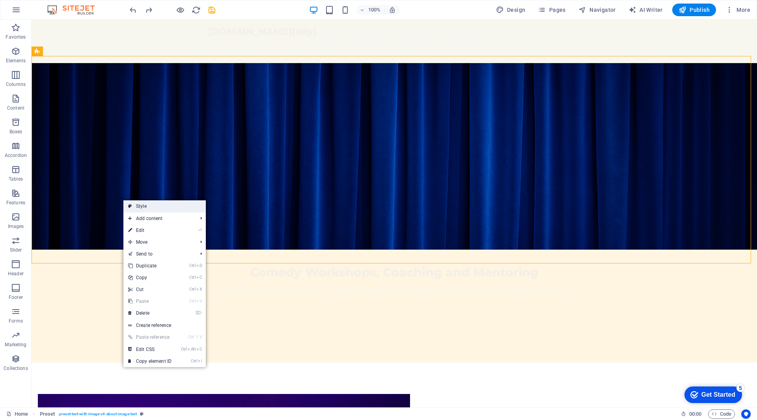
click at [144, 207] on link "Style" at bounding box center [164, 206] width 82 height 12
select select "rem"
select select "px"
select select "preset-text-with-image-v4-about-image-text"
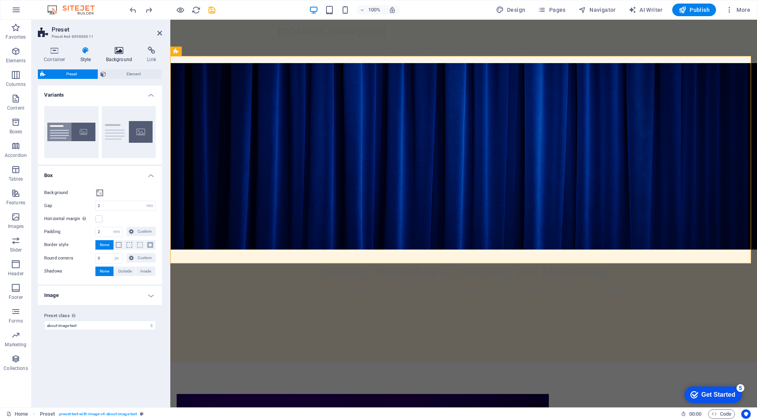
click at [118, 52] on icon at bounding box center [119, 51] width 38 height 8
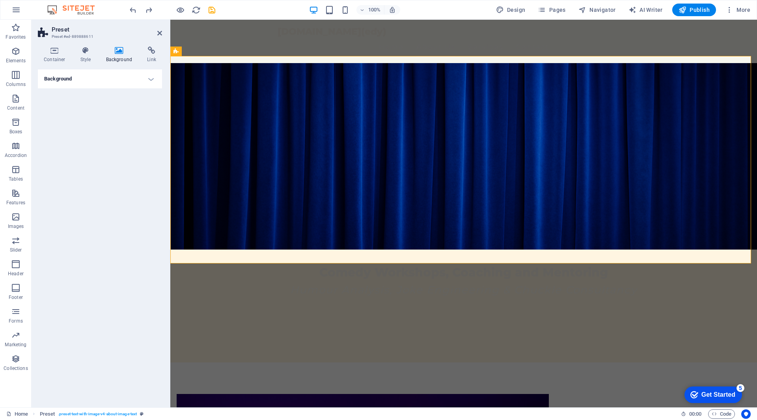
click at [150, 77] on h4 "Background" at bounding box center [100, 78] width 124 height 19
click at [51, 128] on span at bounding box center [49, 126] width 9 height 9
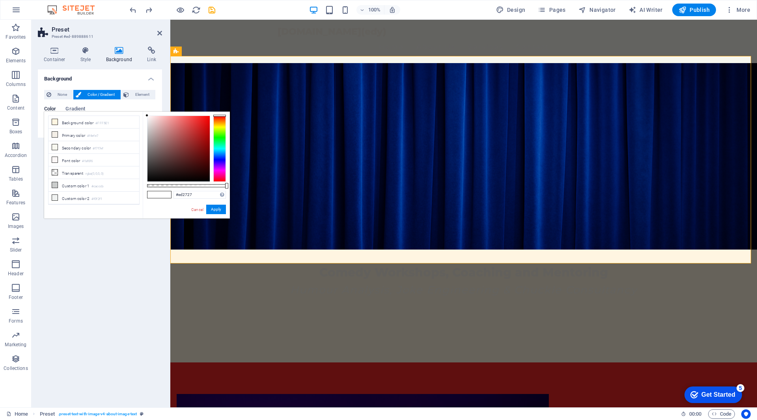
click at [199, 120] on div at bounding box center [178, 148] width 62 height 65
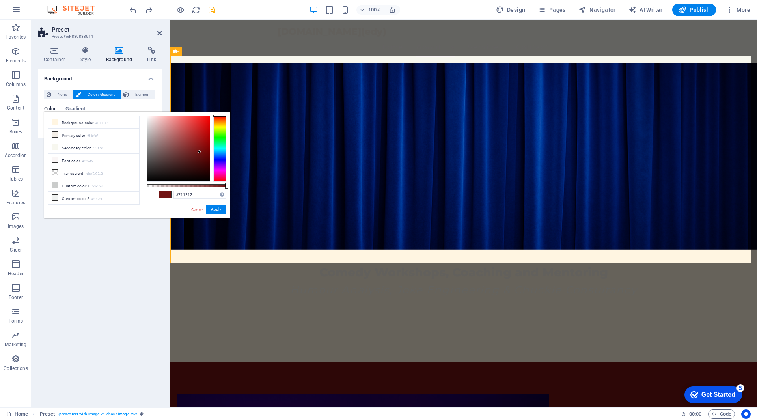
click at [200, 152] on div at bounding box center [178, 148] width 62 height 65
type input "#124a71"
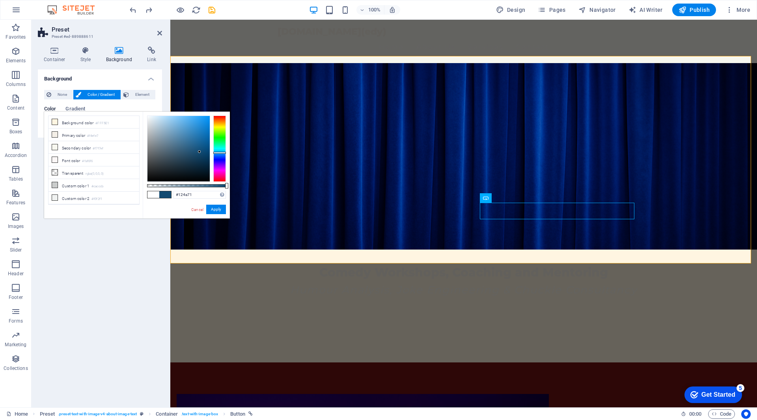
click at [220, 153] on div at bounding box center [219, 149] width 13 height 66
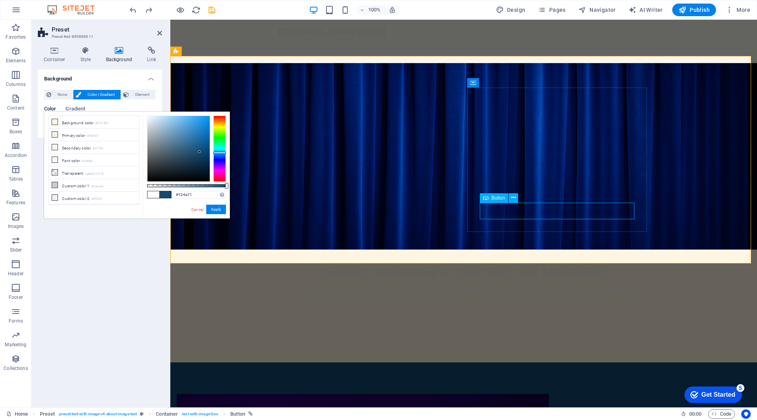
click at [514, 196] on icon at bounding box center [513, 198] width 4 height 8
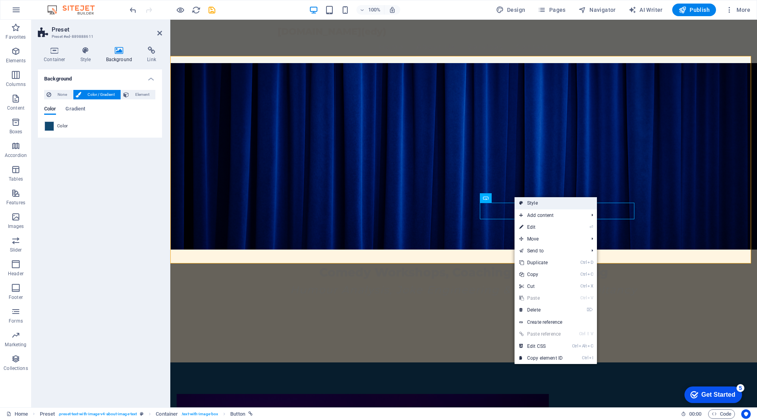
click at [529, 203] on link "Style" at bounding box center [556, 203] width 82 height 12
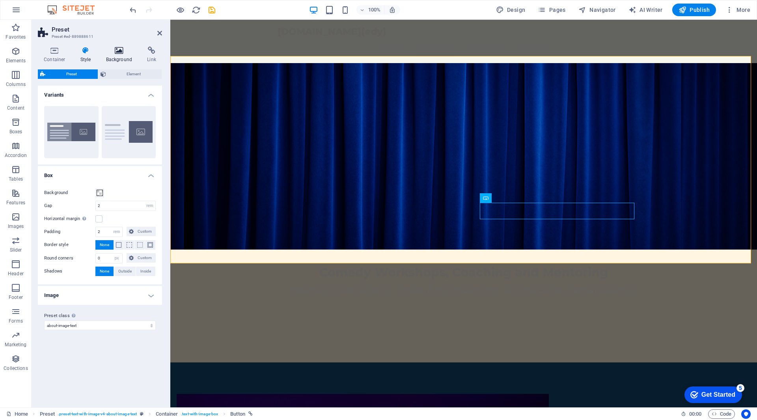
click at [119, 54] on icon at bounding box center [119, 51] width 38 height 8
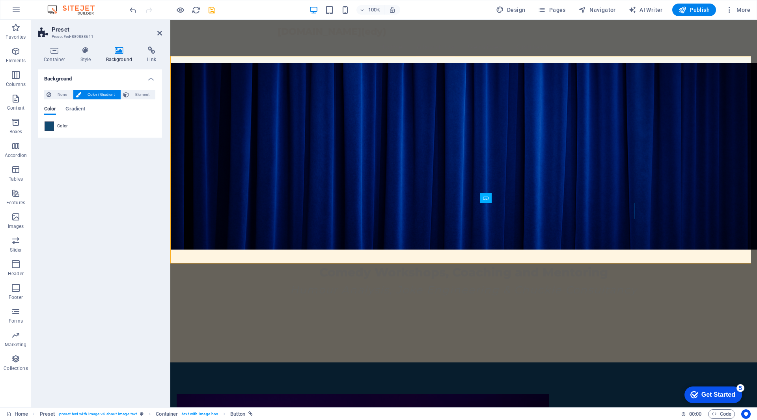
click at [51, 126] on span at bounding box center [49, 126] width 9 height 9
click at [50, 126] on span at bounding box center [49, 126] width 9 height 9
click at [514, 197] on icon at bounding box center [513, 198] width 4 height 8
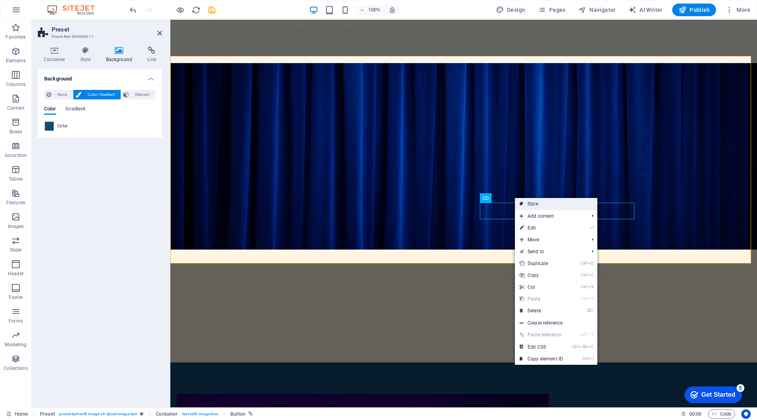
click at [537, 204] on link "Style" at bounding box center [556, 204] width 82 height 12
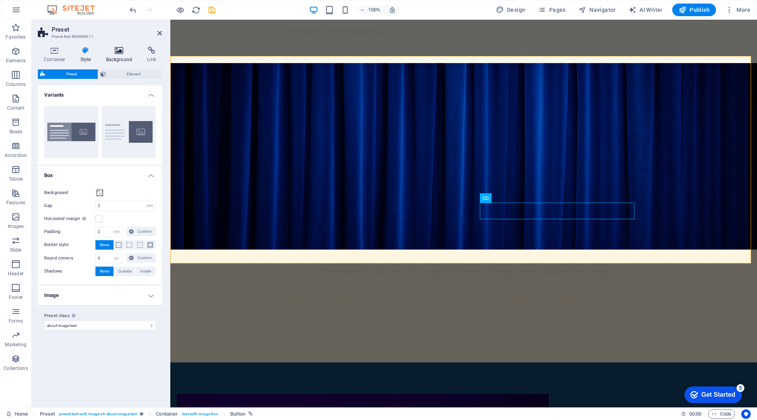
click at [124, 54] on h4 "Background" at bounding box center [120, 55] width 41 height 17
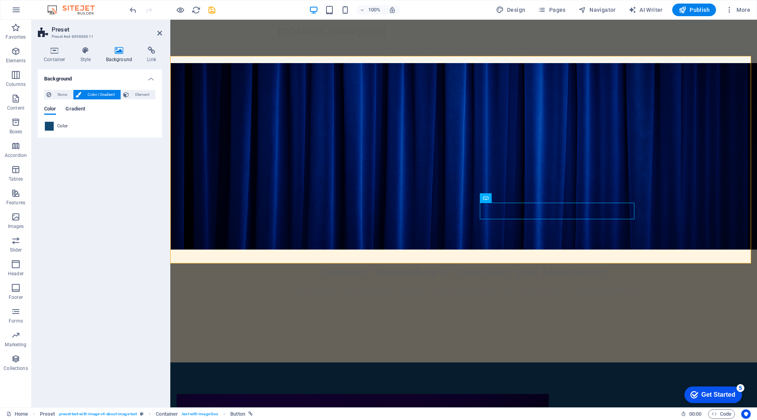
click at [77, 109] on span "Gradient" at bounding box center [75, 109] width 20 height 11
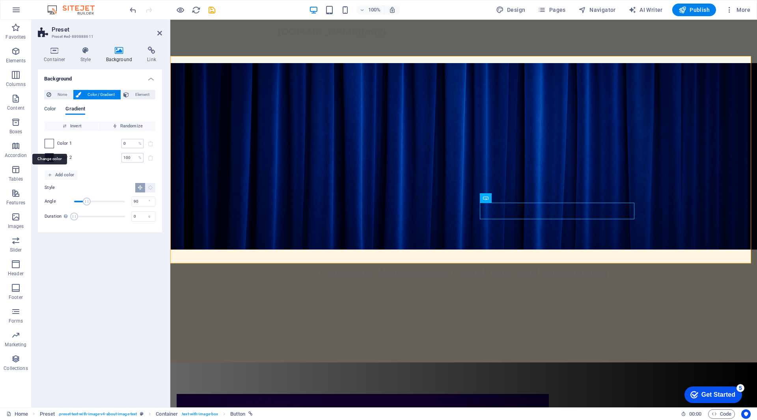
click at [49, 144] on span at bounding box center [49, 143] width 9 height 9
click at [53, 141] on span at bounding box center [49, 143] width 9 height 9
click at [49, 142] on span at bounding box center [49, 143] width 9 height 9
click at [48, 145] on span at bounding box center [49, 143] width 9 height 9
click at [77, 146] on div "Color 1 0 % ​" at bounding box center [100, 143] width 111 height 9
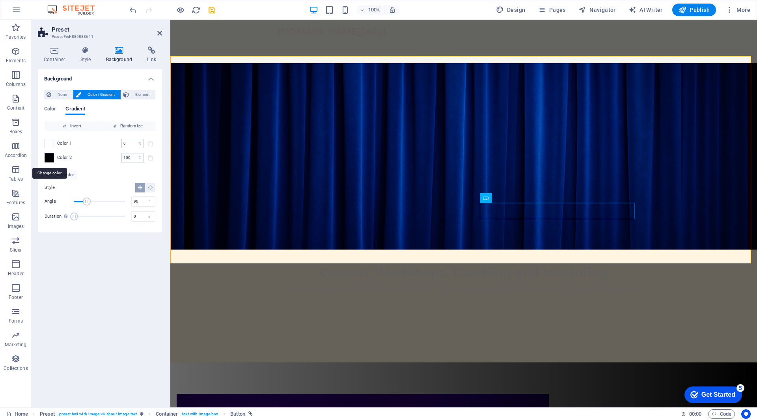
click at [52, 159] on span at bounding box center [49, 157] width 9 height 9
click at [50, 141] on span at bounding box center [49, 143] width 9 height 9
click at [75, 124] on span "Invert" at bounding box center [72, 125] width 49 height 9
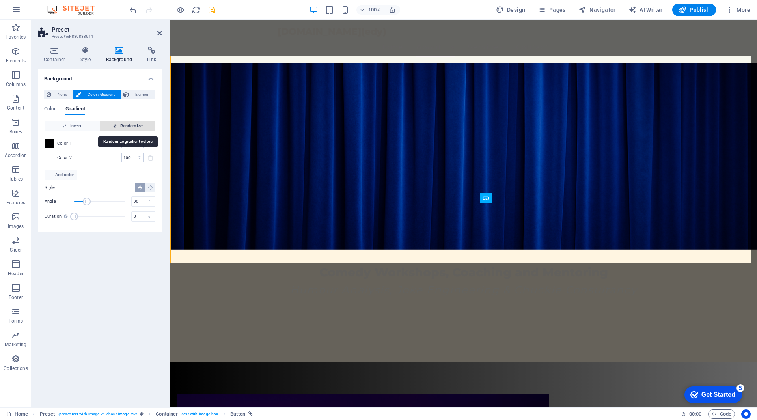
click at [118, 127] on span "Randomize" at bounding box center [127, 125] width 49 height 9
type input "29"
type input "352"
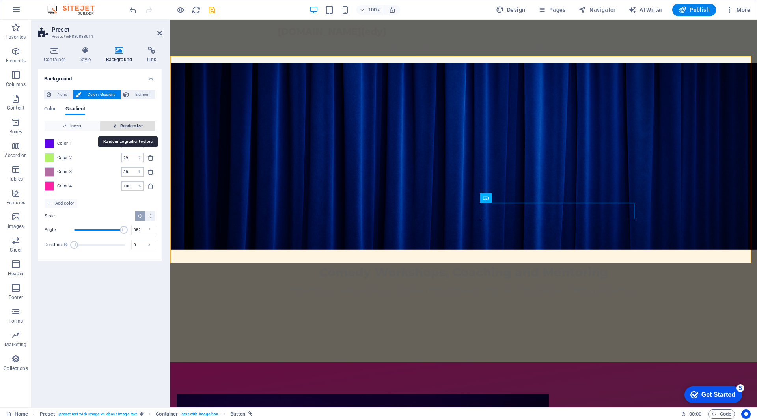
click at [118, 127] on span "Randomize" at bounding box center [127, 125] width 49 height 9
type input "100"
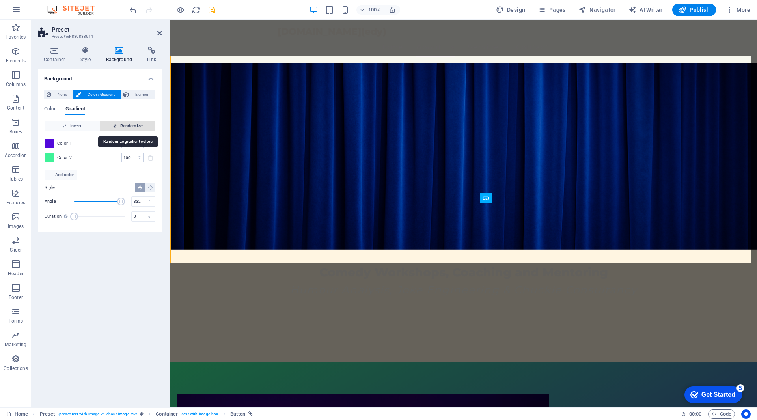
click at [118, 127] on span "Randomize" at bounding box center [127, 125] width 49 height 9
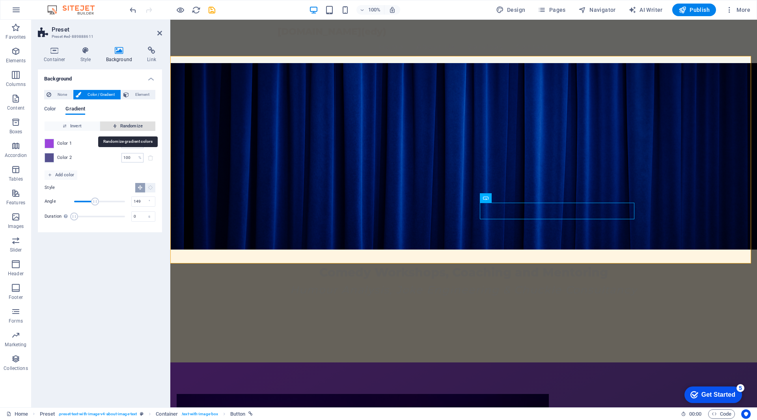
click at [118, 127] on span "Randomize" at bounding box center [127, 125] width 49 height 9
type input "274"
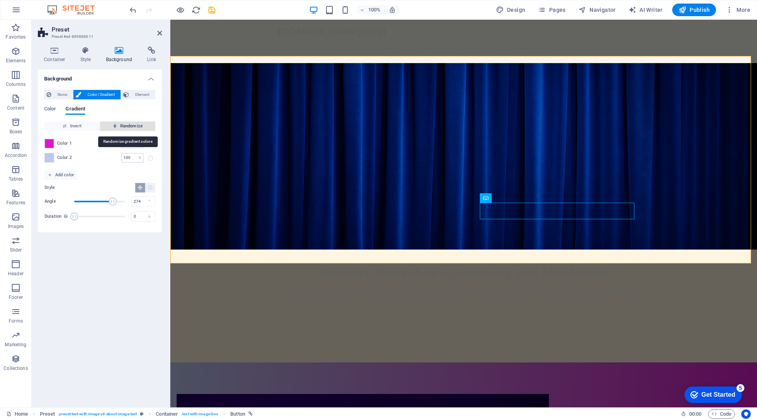
click at [118, 127] on span "Randomize" at bounding box center [127, 125] width 49 height 9
type input "49"
type input "338"
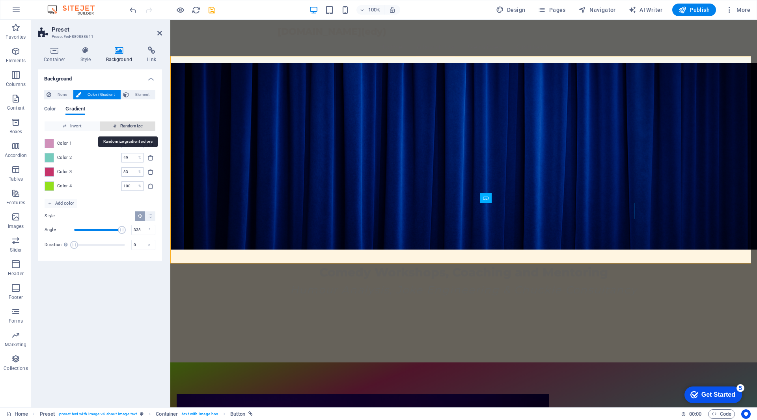
click at [118, 127] on span "Randomize" at bounding box center [127, 125] width 49 height 9
type input "59"
type input "350"
type input "90"
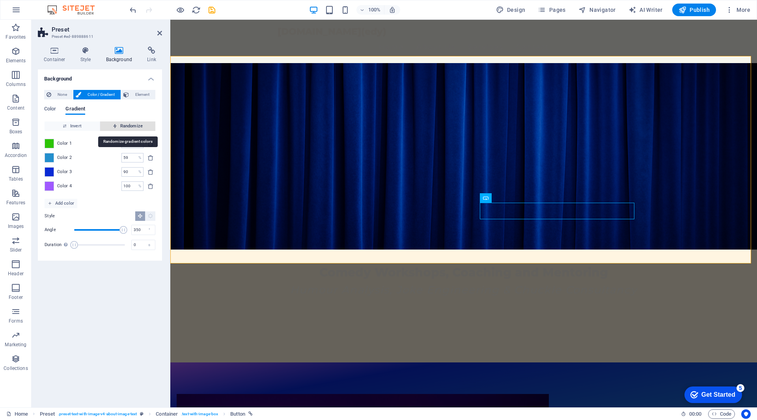
click at [118, 127] on span "Randomize" at bounding box center [127, 125] width 49 height 9
type input "13"
type input "100"
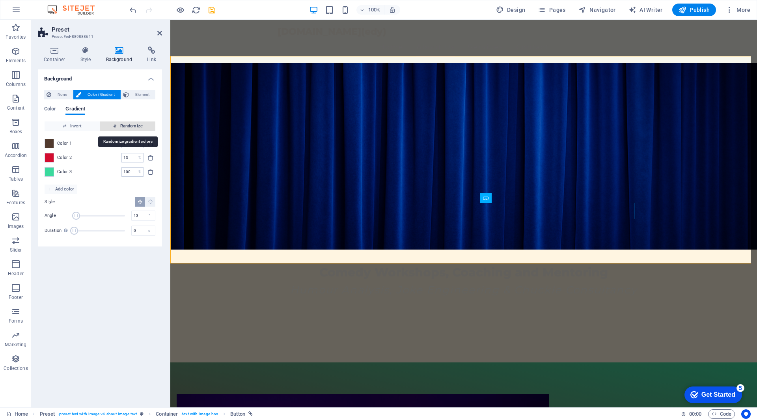
click at [118, 127] on span "Randomize" at bounding box center [127, 125] width 49 height 9
type input "32"
type input "224"
type input "53"
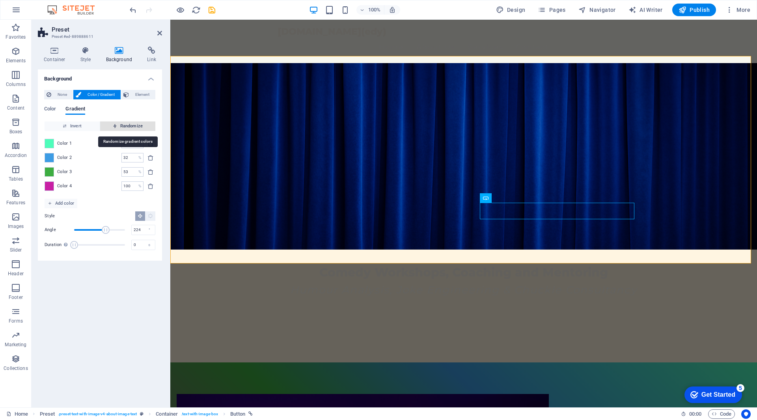
click at [118, 127] on span "Randomize" at bounding box center [127, 125] width 49 height 9
type input "100"
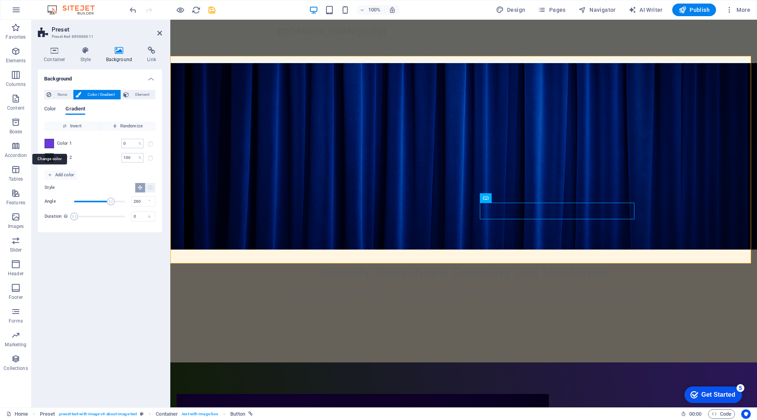
click at [52, 141] on span at bounding box center [49, 143] width 9 height 9
click at [48, 144] on span at bounding box center [49, 143] width 9 height 9
click at [51, 143] on span at bounding box center [49, 143] width 9 height 9
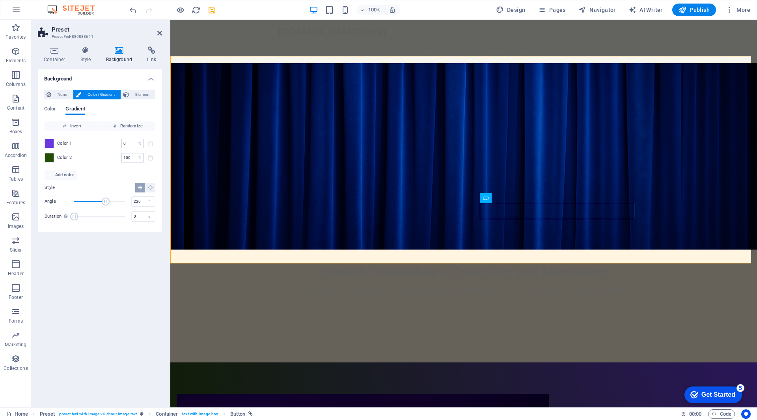
type input "215"
drag, startPoint x: 109, startPoint y: 202, endPoint x: 104, endPoint y: 201, distance: 4.6
click at [104, 201] on span "Angle" at bounding box center [105, 202] width 8 height 8
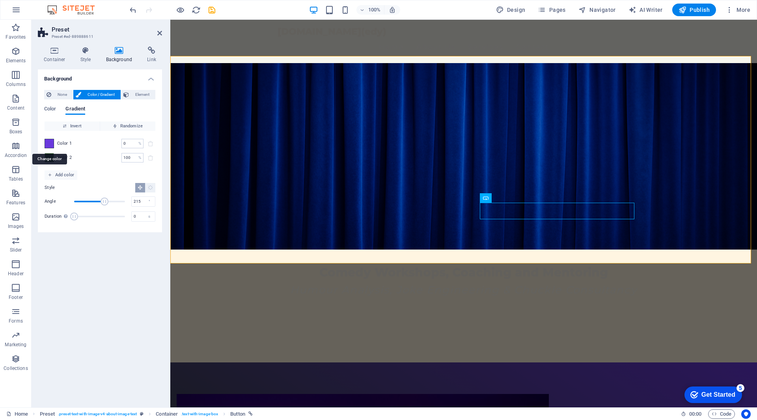
click at [50, 143] on span at bounding box center [49, 143] width 9 height 9
click at [54, 110] on span "Color" at bounding box center [50, 109] width 12 height 11
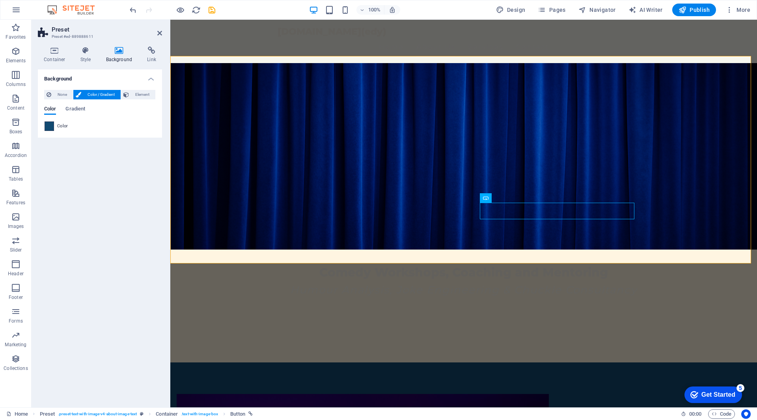
click at [47, 127] on span at bounding box center [49, 126] width 9 height 9
click at [58, 96] on span "None" at bounding box center [62, 94] width 17 height 9
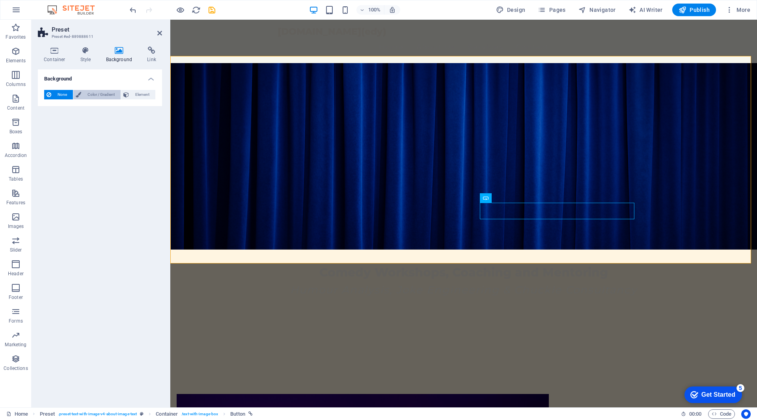
click at [94, 97] on span "Color / Gradient" at bounding box center [101, 94] width 35 height 9
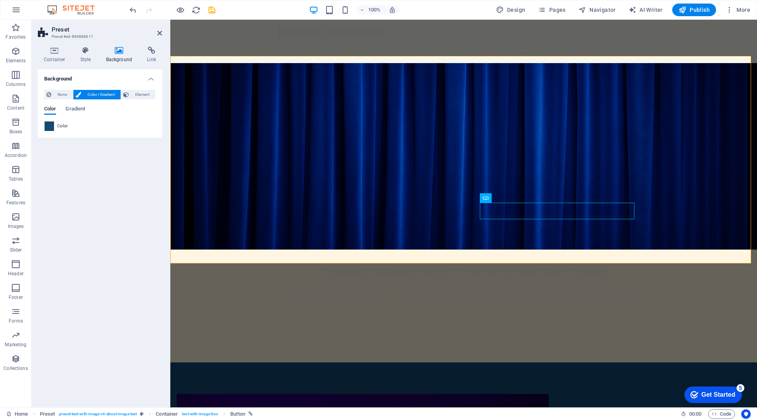
click at [48, 127] on span at bounding box center [49, 126] width 9 height 9
click at [75, 110] on span "Gradient" at bounding box center [75, 109] width 20 height 11
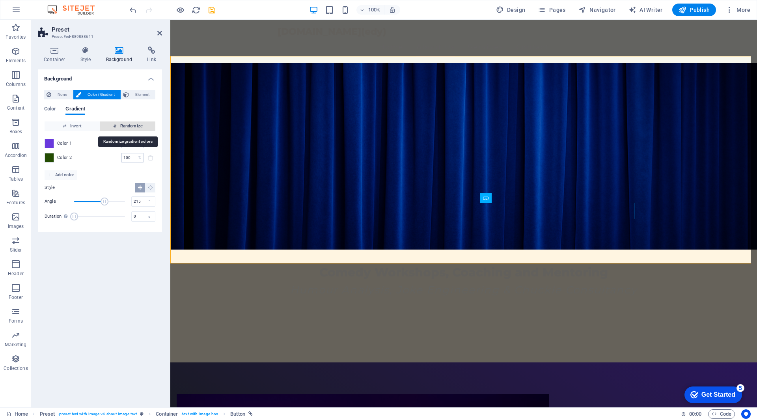
click at [125, 128] on span "Randomize" at bounding box center [127, 125] width 49 height 9
type input "41"
type input "118"
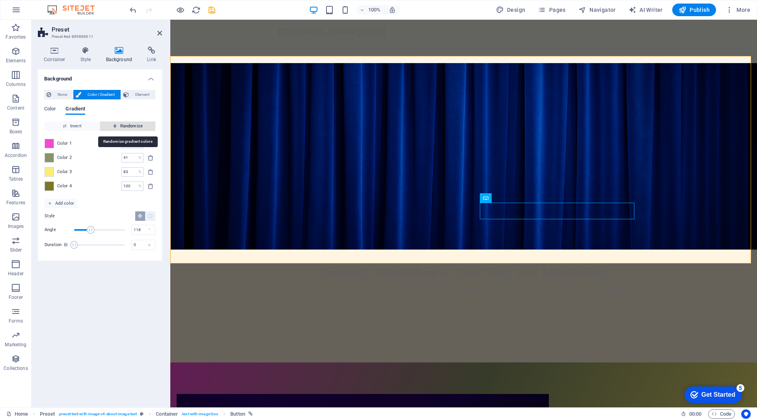
click at [125, 128] on span "Randomize" at bounding box center [127, 125] width 49 height 9
type input "87"
type input "280"
type input "87"
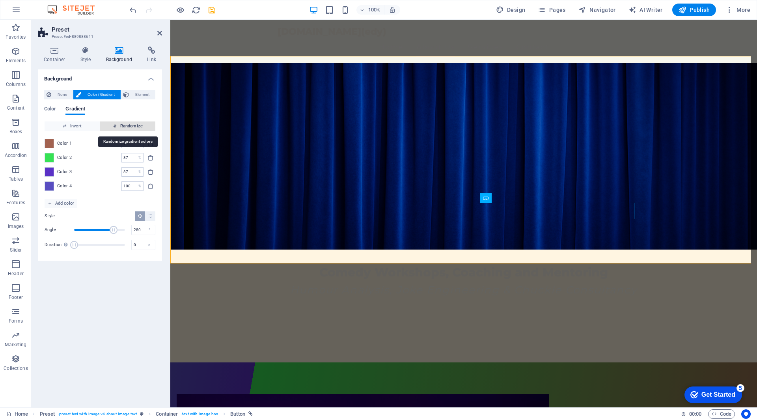
click at [125, 128] on span "Randomize" at bounding box center [127, 125] width 49 height 9
type input "100"
type input "20"
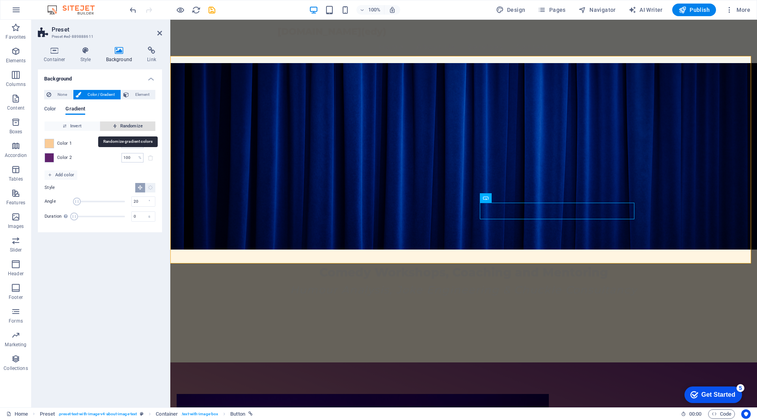
click at [125, 128] on span "Randomize" at bounding box center [127, 125] width 49 height 9
type input "44"
type input "233"
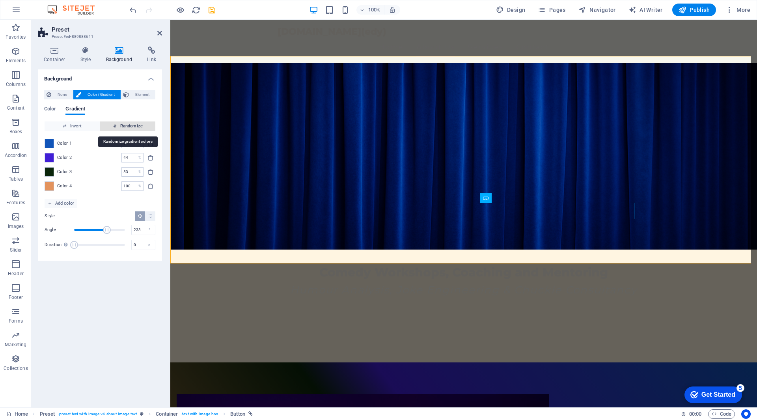
click at [125, 128] on span "Randomize" at bounding box center [127, 125] width 49 height 9
type input "18"
type input "140"
type input "100"
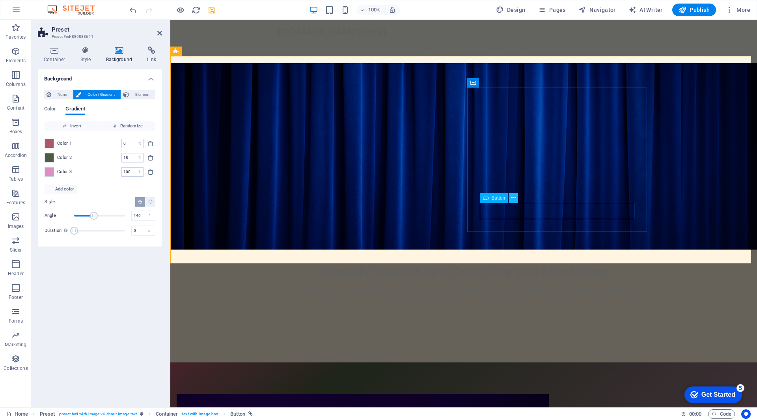
click at [513, 198] on icon at bounding box center [513, 198] width 4 height 8
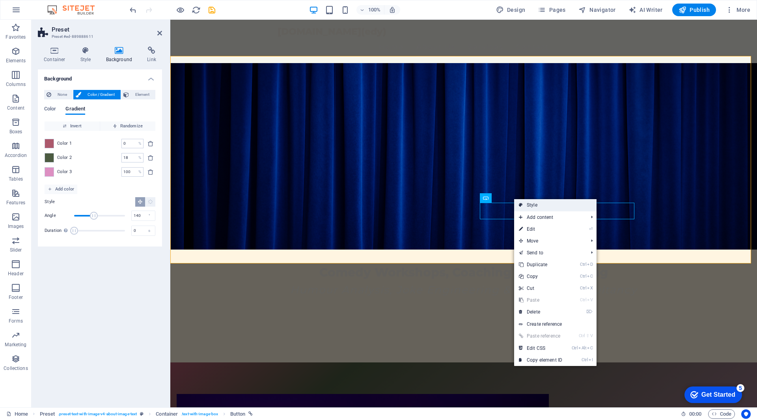
click at [525, 205] on link "Style" at bounding box center [555, 205] width 82 height 12
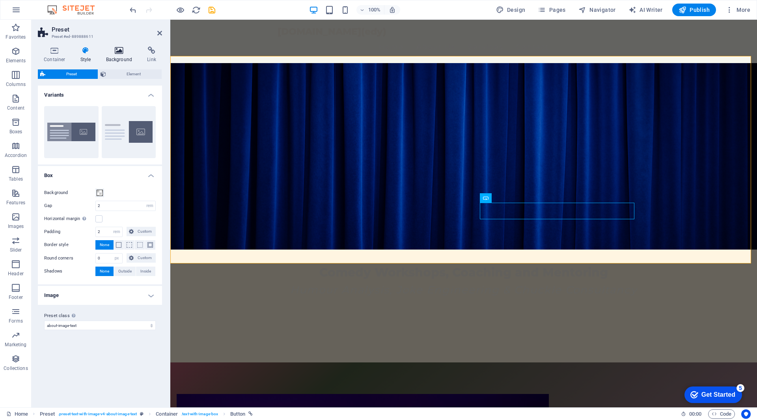
click at [121, 53] on icon at bounding box center [119, 51] width 38 height 8
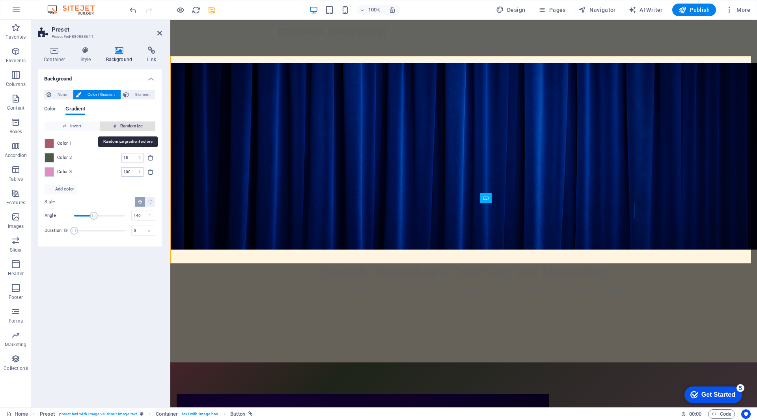
click at [134, 124] on span "Randomize" at bounding box center [127, 125] width 49 height 9
type input "11"
type input "269"
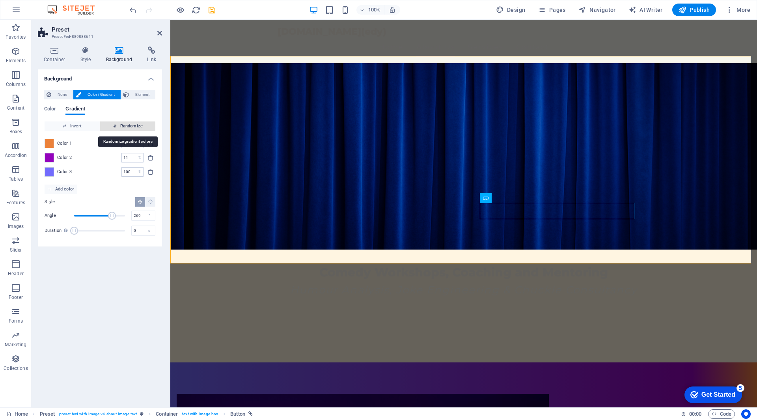
type input "18"
type input "140"
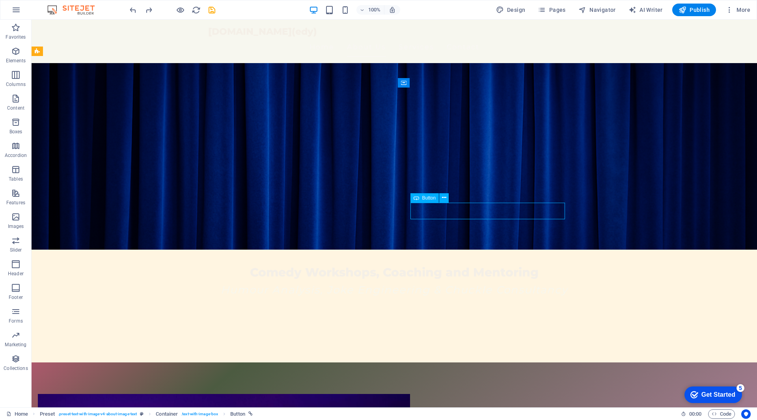
drag, startPoint x: 439, startPoint y: 211, endPoint x: 426, endPoint y: 205, distance: 14.1
click at [423, 200] on span "Button" at bounding box center [429, 198] width 14 height 5
drag, startPoint x: 452, startPoint y: 219, endPoint x: 453, endPoint y: 208, distance: 11.1
click at [443, 198] on icon at bounding box center [444, 198] width 4 height 8
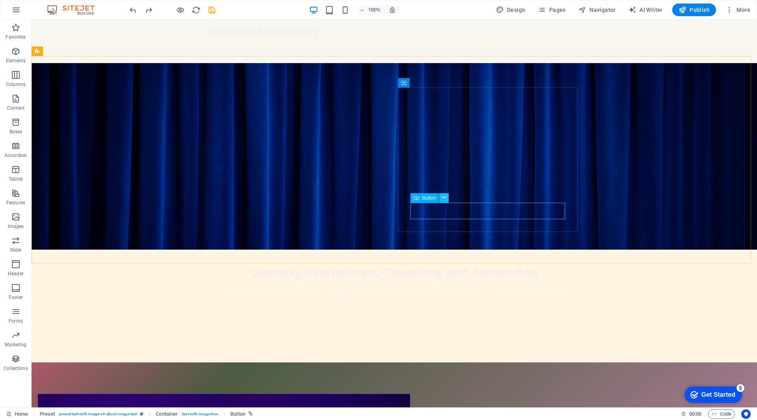
click at [444, 197] on icon at bounding box center [444, 198] width 4 height 8
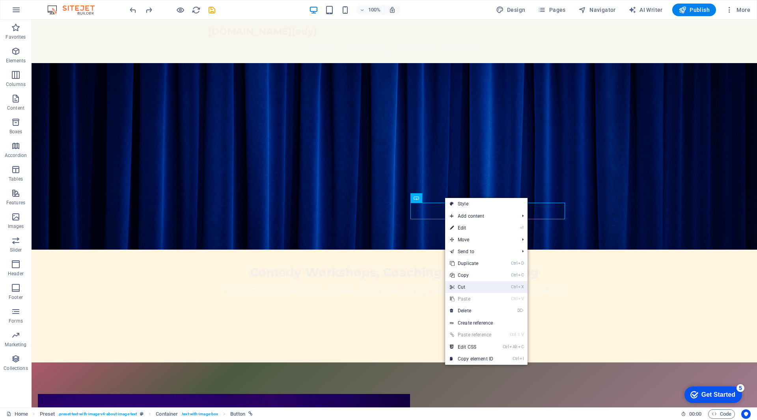
click at [468, 287] on link "Ctrl X Cut" at bounding box center [471, 287] width 53 height 12
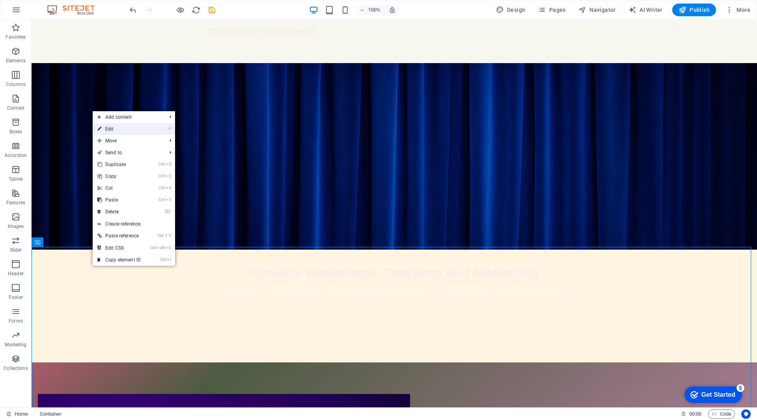
click at [123, 129] on link "⏎ Edit" at bounding box center [119, 129] width 53 height 12
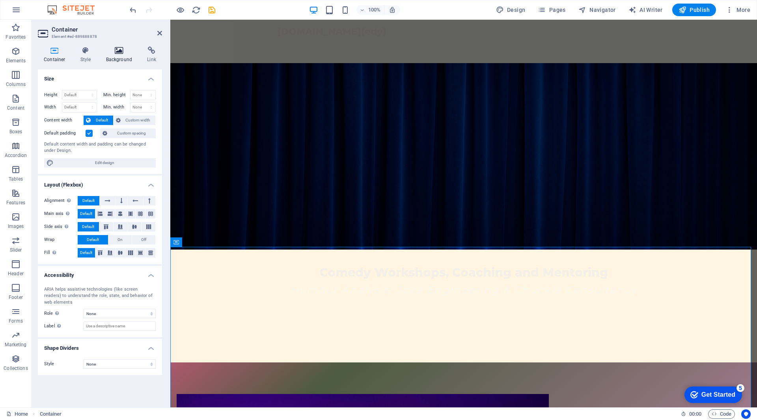
click at [113, 53] on icon at bounding box center [119, 51] width 38 height 8
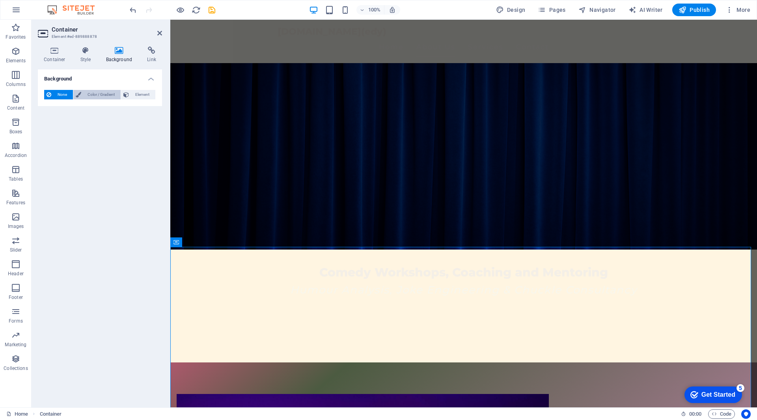
click at [112, 97] on span "Color / Gradient" at bounding box center [101, 94] width 35 height 9
click at [48, 126] on span at bounding box center [49, 126] width 9 height 9
type input "#ffffff"
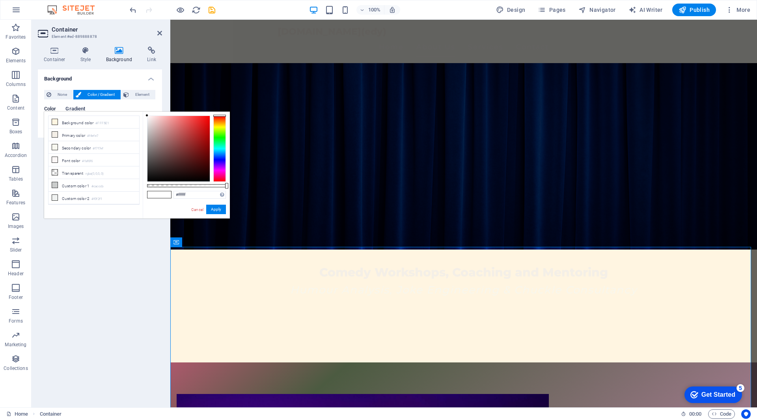
click at [75, 110] on span "Gradient" at bounding box center [75, 109] width 20 height 11
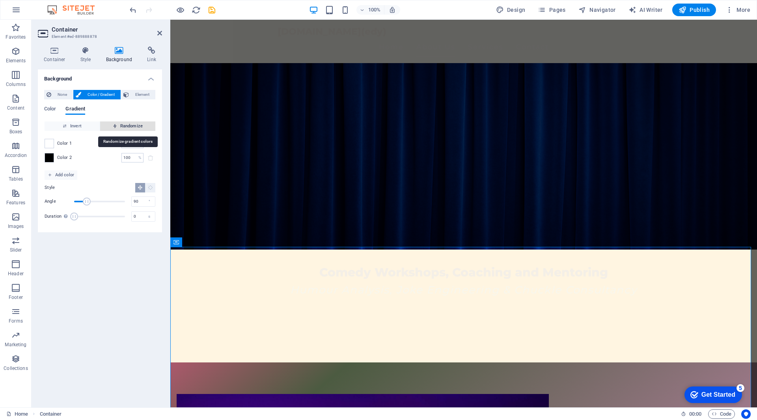
click at [125, 126] on span "Randomize" at bounding box center [127, 125] width 49 height 9
click at [126, 126] on span "Randomize" at bounding box center [127, 125] width 49 height 9
type input "227"
click at [126, 126] on span "Randomize" at bounding box center [127, 125] width 49 height 9
type input "43"
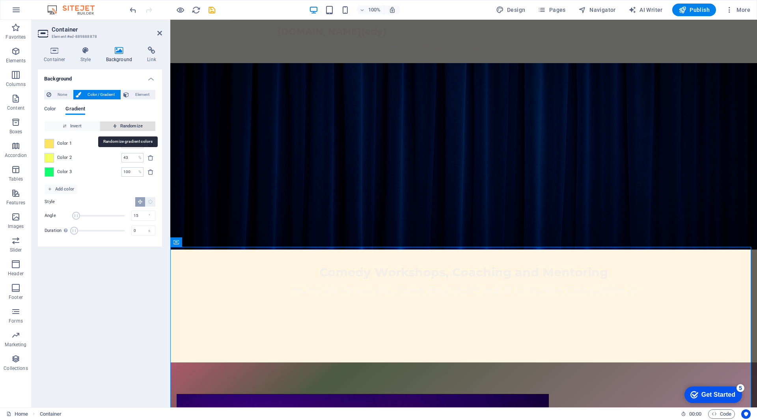
click at [126, 126] on span "Randomize" at bounding box center [127, 125] width 49 height 9
type input "69"
click at [126, 126] on span "Randomize" at bounding box center [127, 125] width 49 height 9
type input "35"
type input "224"
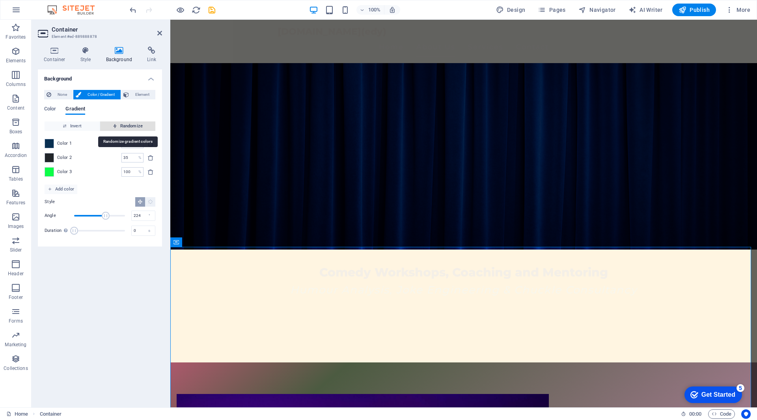
click at [126, 126] on span "Randomize" at bounding box center [127, 125] width 49 height 9
type input "41"
type input "186"
click at [126, 126] on span "Randomize" at bounding box center [127, 125] width 49 height 9
type input "46"
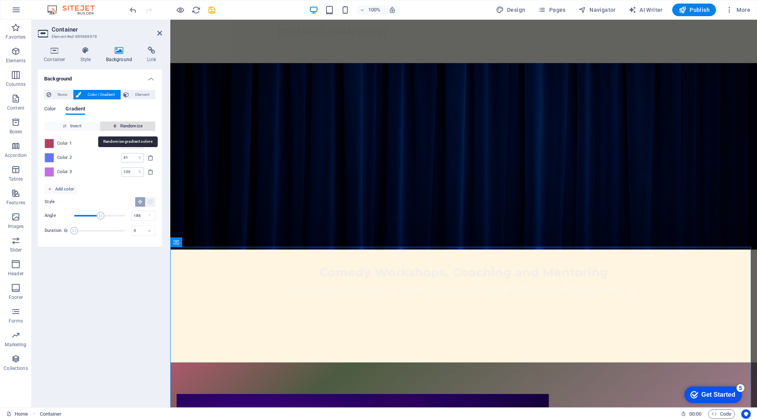
type input "24"
click at [126, 126] on span "Randomize" at bounding box center [127, 125] width 49 height 9
type input "31"
type input "86"
type input "76"
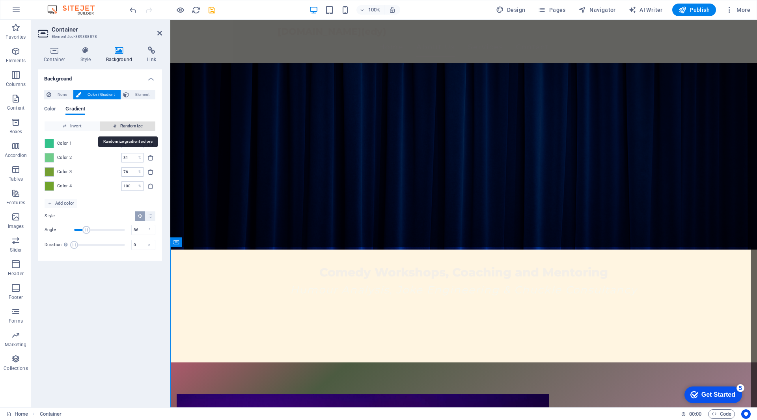
click at [126, 126] on span "Randomize" at bounding box center [127, 125] width 49 height 9
type input "100"
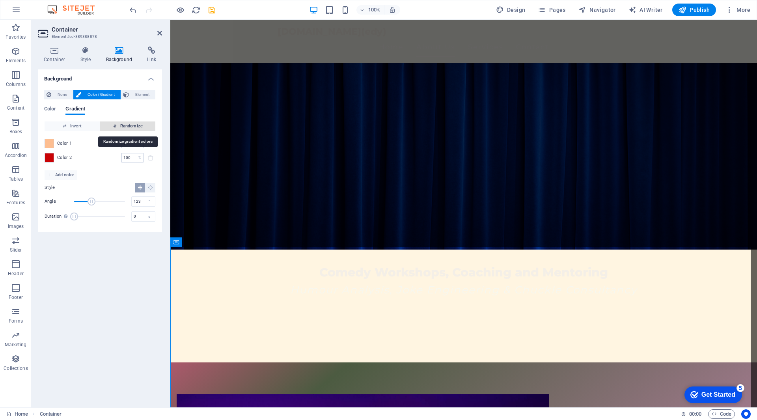
click at [126, 126] on span "Randomize" at bounding box center [127, 125] width 49 height 9
type input "41"
click at [126, 126] on span "Randomize" at bounding box center [127, 125] width 49 height 9
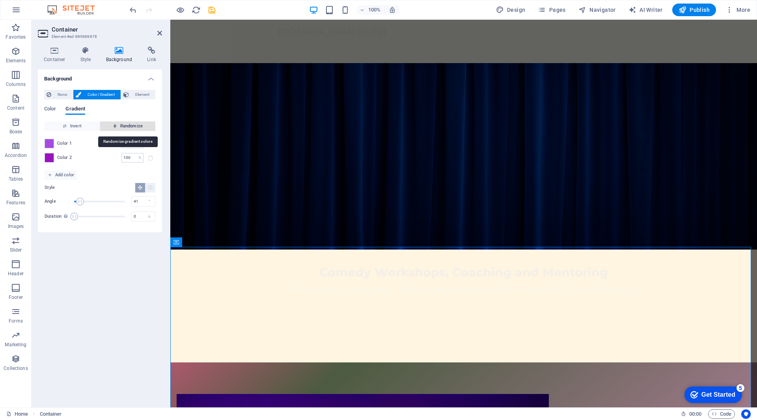
type input "41"
type input "124"
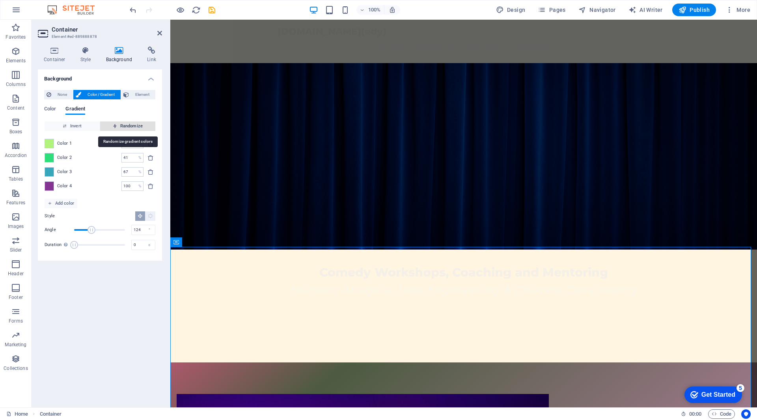
click at [126, 126] on span "Randomize" at bounding box center [127, 125] width 49 height 9
type input "35"
type input "223"
type input "76"
click at [126, 126] on span "Randomize" at bounding box center [127, 125] width 49 height 9
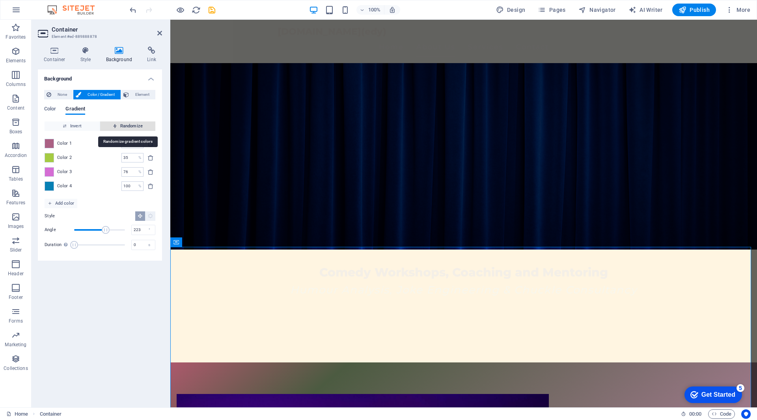
type input "98"
type input "169"
type input "100"
click at [126, 126] on span "Randomize" at bounding box center [127, 125] width 49 height 9
type input "100"
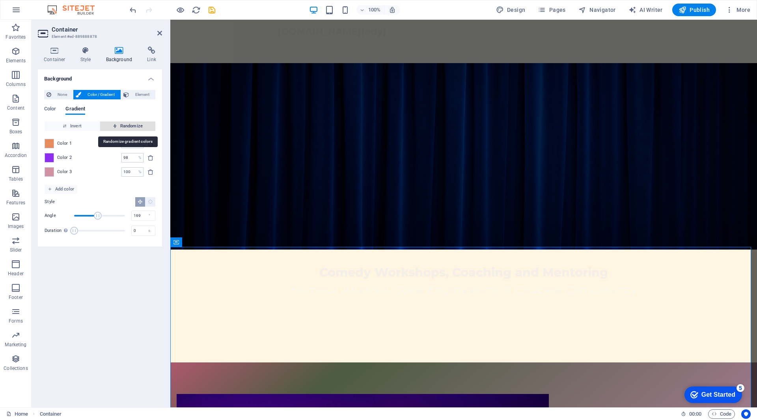
type input "51"
click at [126, 126] on span "Randomize" at bounding box center [127, 125] width 49 height 9
type input "50"
type input "343"
type input "100"
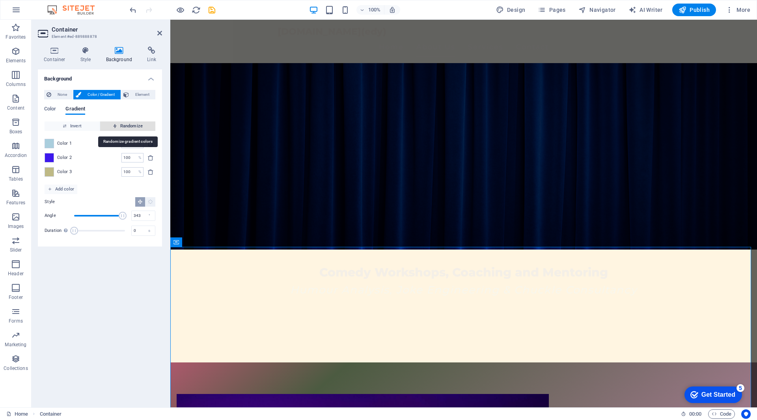
type input "51"
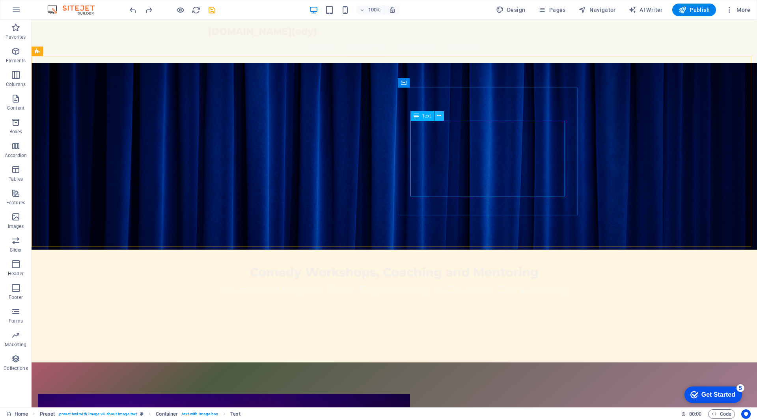
click at [440, 116] on icon at bounding box center [439, 116] width 4 height 8
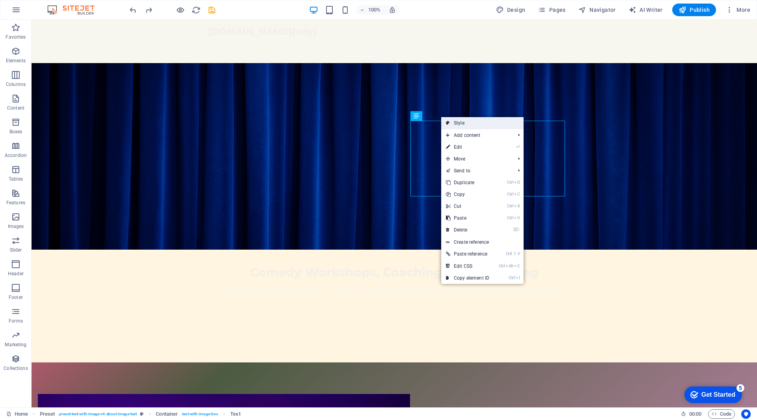
click at [464, 124] on link "Style" at bounding box center [482, 123] width 82 height 12
select select "rem"
select select "px"
select select "preset-text-with-image-v4-about-image-text"
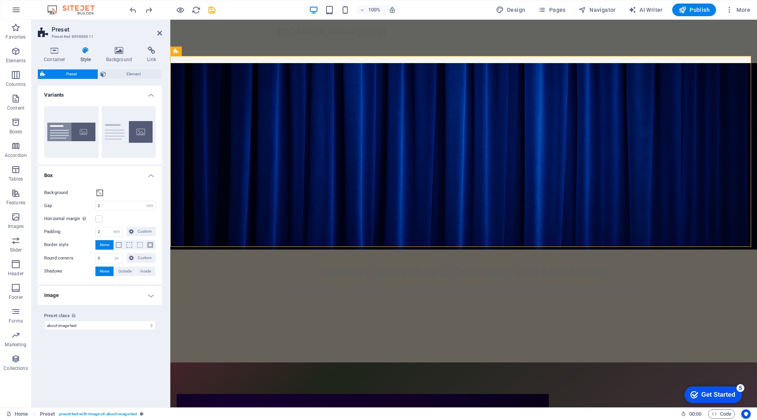
click at [160, 29] on h2 "Preset" at bounding box center [107, 29] width 110 height 7
click at [161, 31] on icon at bounding box center [159, 33] width 5 height 6
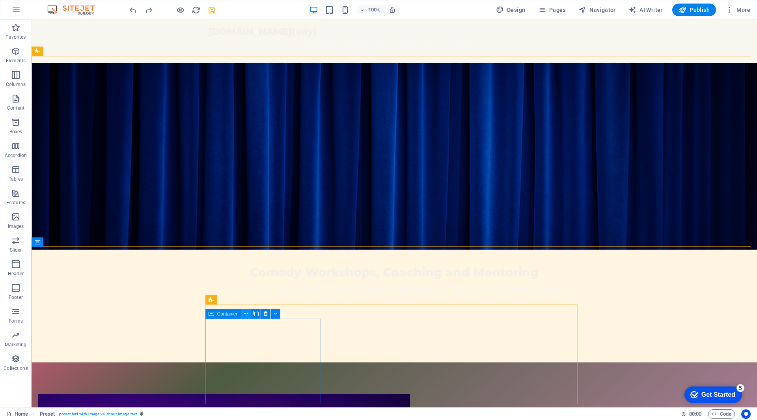
click at [246, 312] on icon at bounding box center [246, 314] width 4 height 8
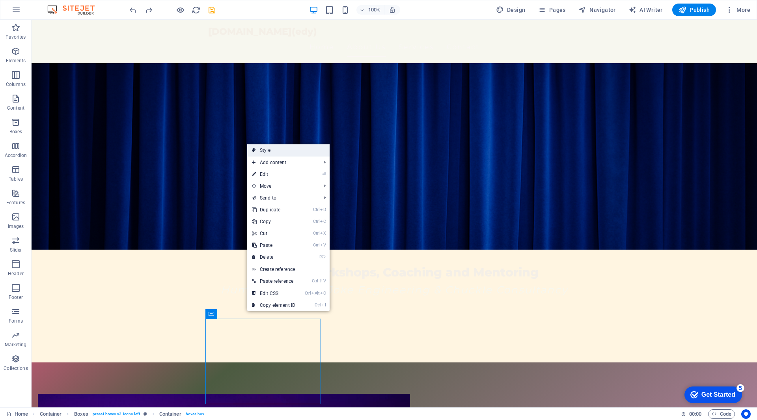
click at [267, 149] on link "Style" at bounding box center [288, 150] width 82 height 12
select select "rem"
select select "preset-boxes-v3-icons-left"
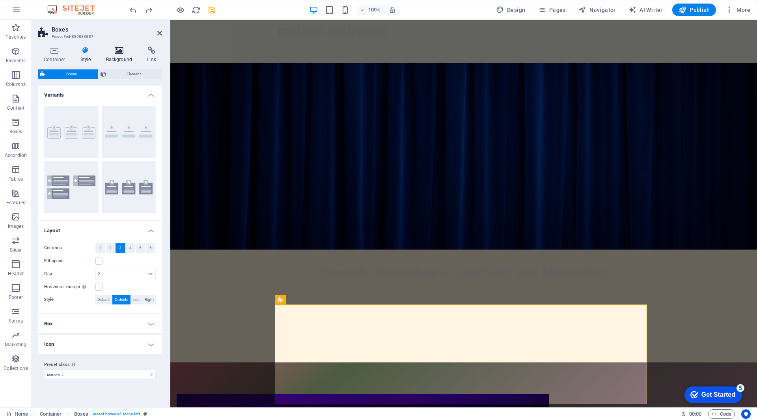
click at [118, 50] on icon at bounding box center [119, 51] width 38 height 8
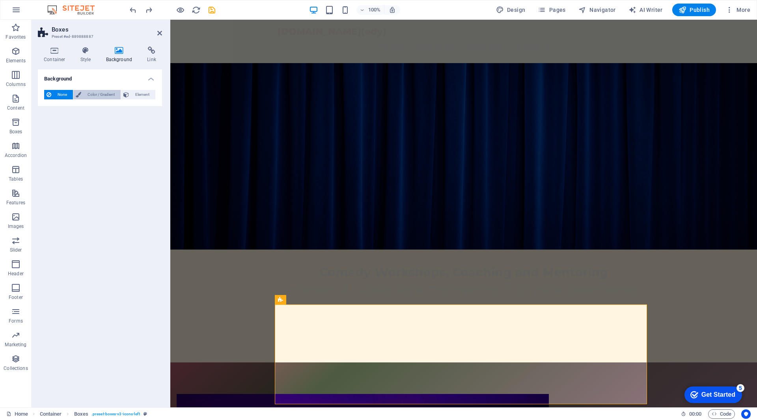
click at [101, 92] on span "Color / Gradient" at bounding box center [101, 94] width 35 height 9
click at [50, 127] on span at bounding box center [49, 126] width 9 height 9
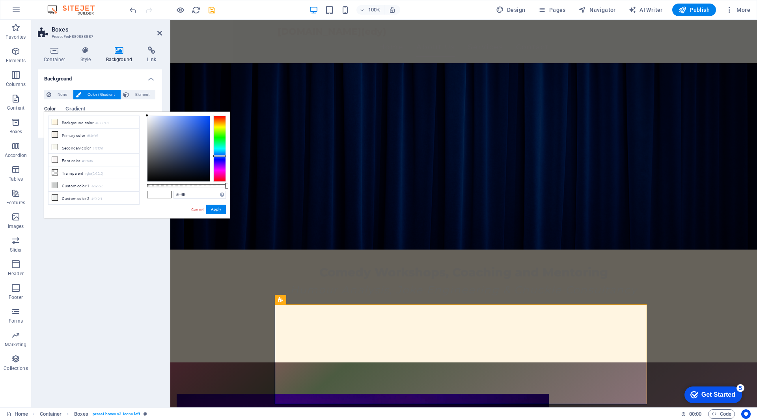
click at [222, 156] on div at bounding box center [219, 149] width 13 height 66
click at [190, 120] on div at bounding box center [178, 148] width 62 height 65
type input "#2563f4"
click at [200, 118] on div at bounding box center [178, 148] width 62 height 65
click at [214, 210] on button "Apply" at bounding box center [216, 209] width 20 height 9
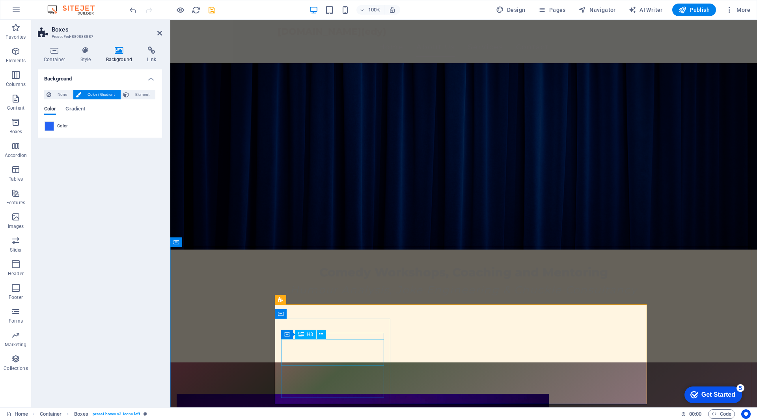
click at [283, 325] on div "Container" at bounding box center [298, 327] width 35 height 9
click at [315, 313] on icon at bounding box center [315, 314] width 4 height 8
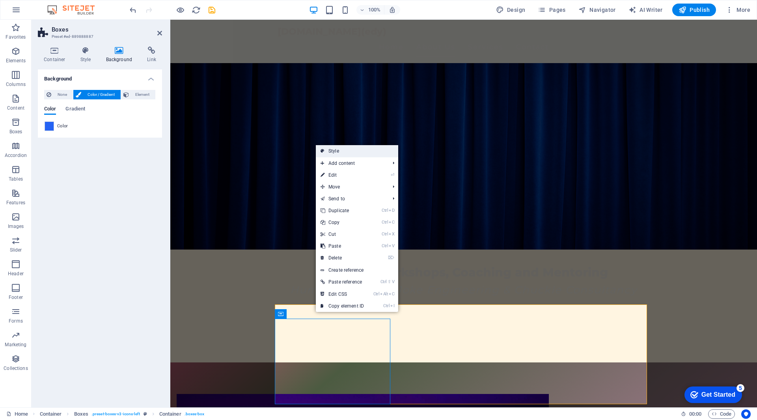
click at [334, 152] on link "Style" at bounding box center [357, 151] width 82 height 12
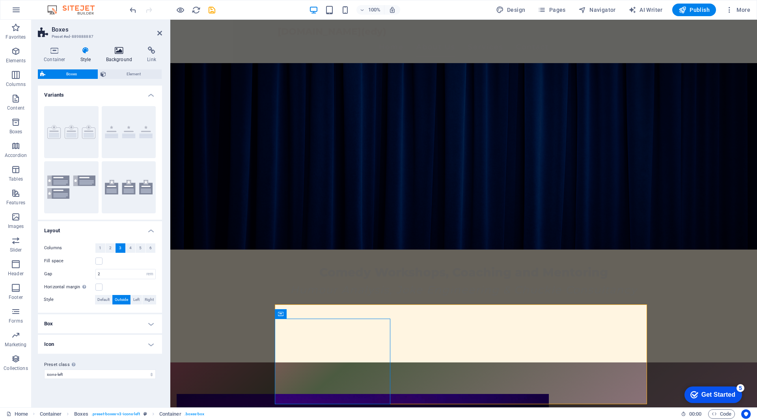
click at [123, 49] on icon at bounding box center [119, 51] width 38 height 8
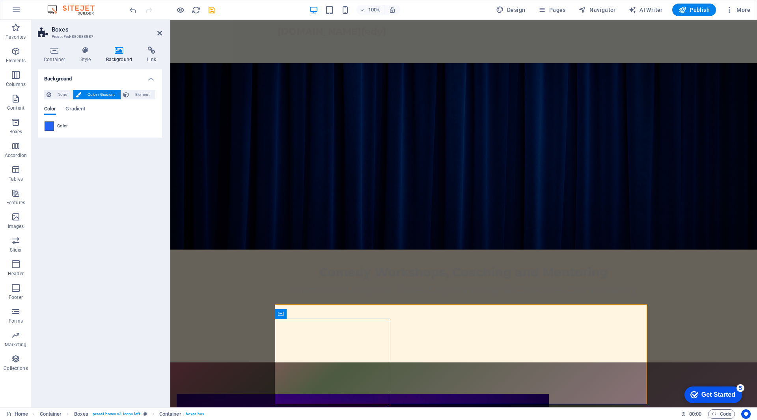
click at [51, 125] on span at bounding box center [49, 126] width 9 height 9
click at [50, 125] on span at bounding box center [49, 126] width 9 height 9
click at [322, 332] on icon at bounding box center [321, 334] width 4 height 8
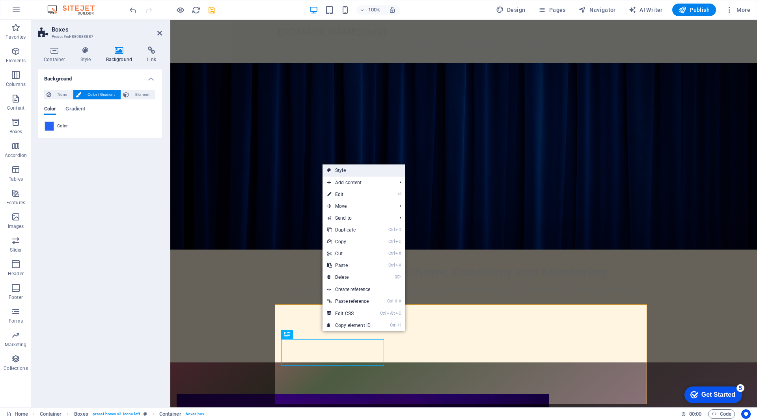
click at [356, 170] on link "Style" at bounding box center [364, 170] width 82 height 12
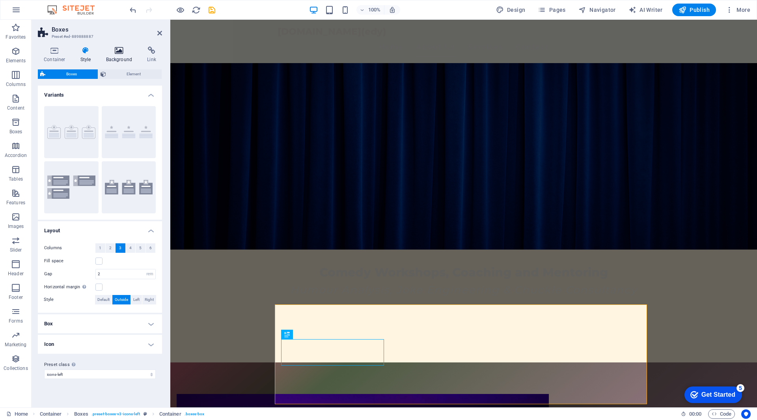
click at [120, 54] on h4 "Background" at bounding box center [120, 55] width 41 height 17
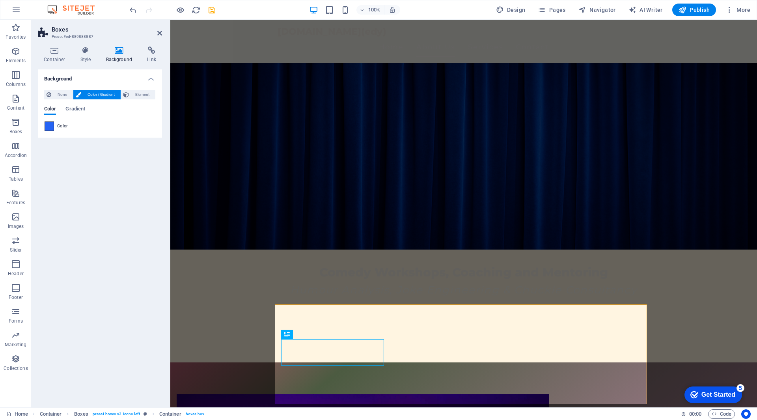
click at [48, 126] on span at bounding box center [49, 126] width 9 height 9
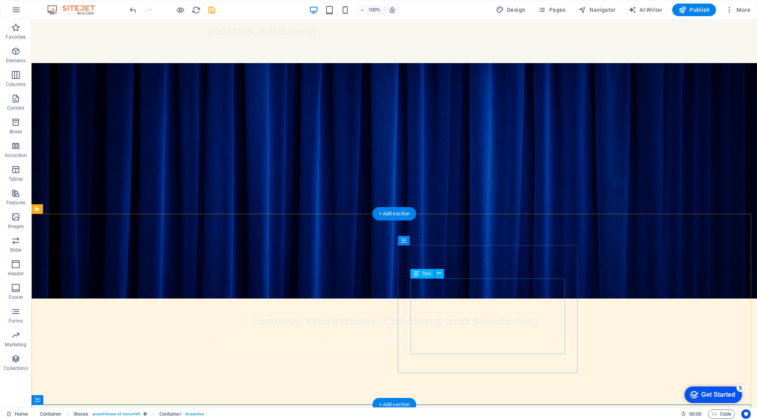
scroll to position [0, 0]
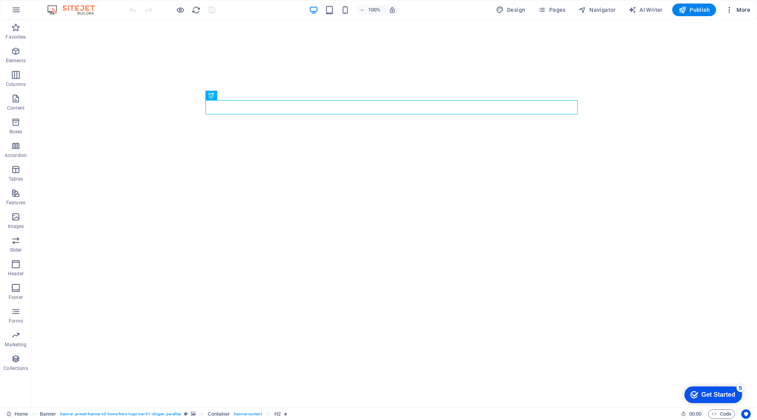
click at [731, 10] on icon "button" at bounding box center [730, 10] width 8 height 8
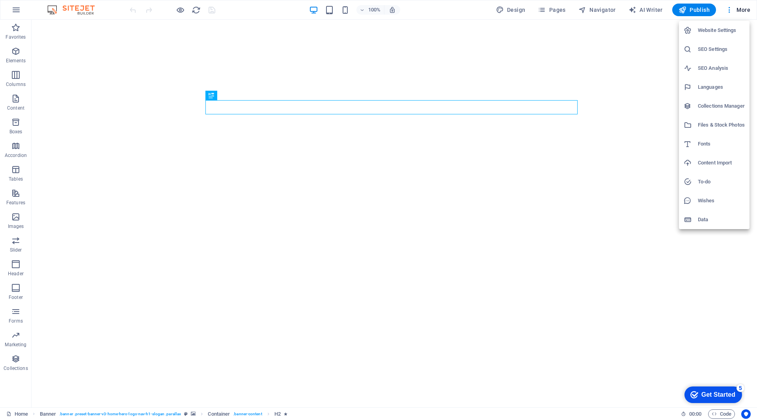
click at [641, 253] on div at bounding box center [378, 210] width 757 height 420
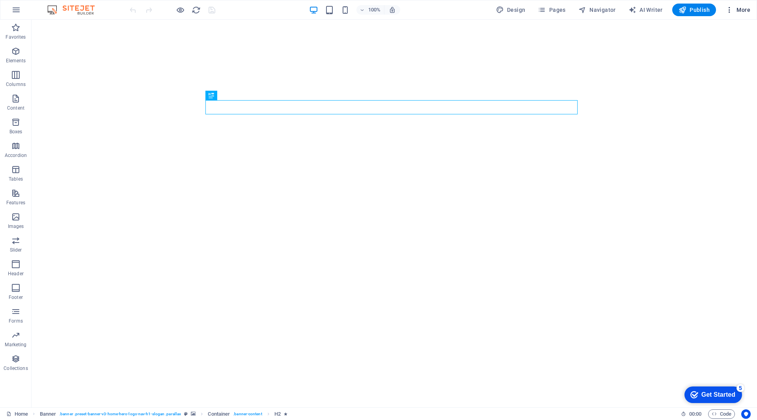
click at [732, 11] on icon "button" at bounding box center [730, 10] width 8 height 8
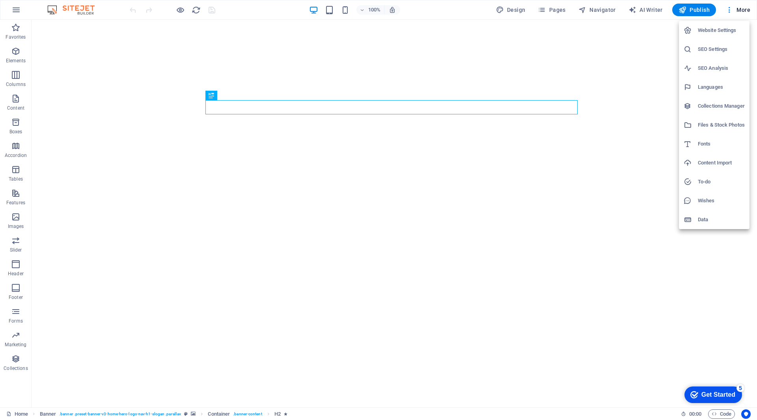
click at [601, 259] on div at bounding box center [378, 210] width 757 height 420
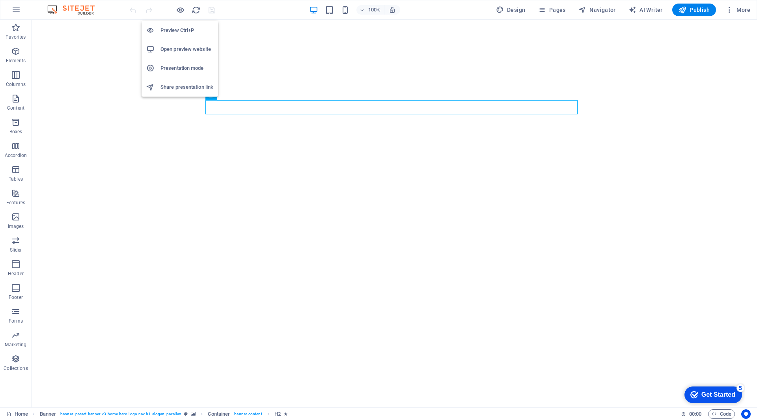
click at [170, 29] on h6 "Preview Ctrl+P" at bounding box center [186, 30] width 53 height 9
